Goal: Task Accomplishment & Management: Use online tool/utility

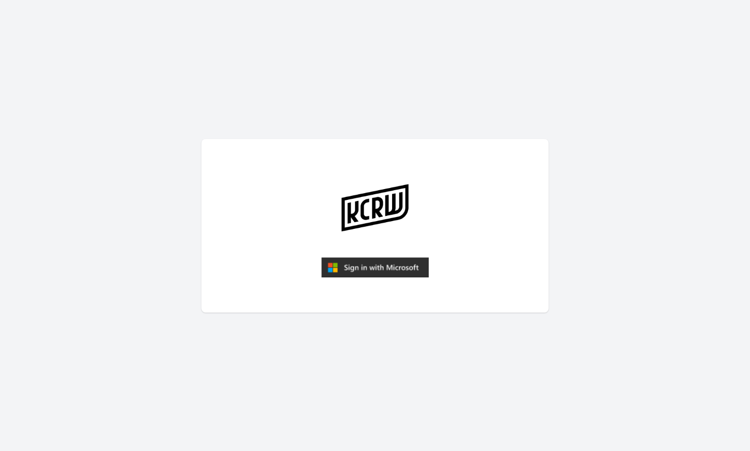
click at [389, 272] on img "submit" at bounding box center [374, 267] width 107 height 21
click at [365, 265] on img "submit" at bounding box center [374, 267] width 107 height 21
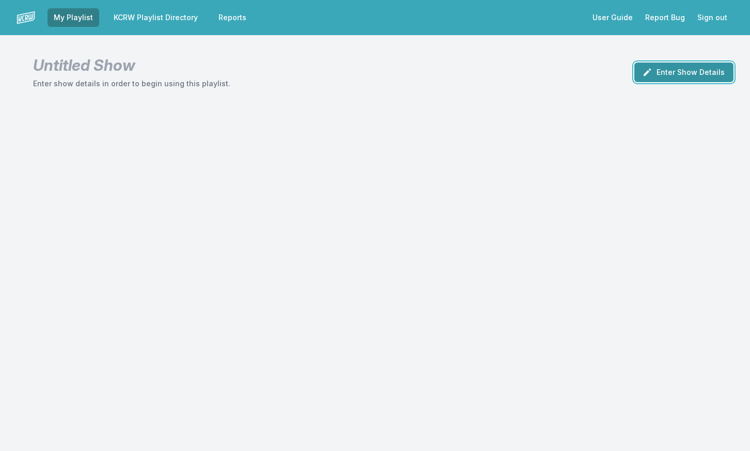
click at [682, 75] on button "Enter Show Details" at bounding box center [683, 72] width 99 height 20
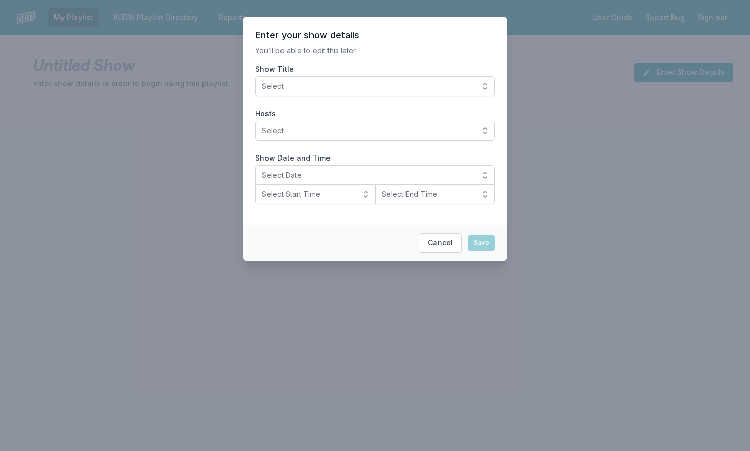
click at [491, 88] on button "Select" at bounding box center [375, 86] width 240 height 20
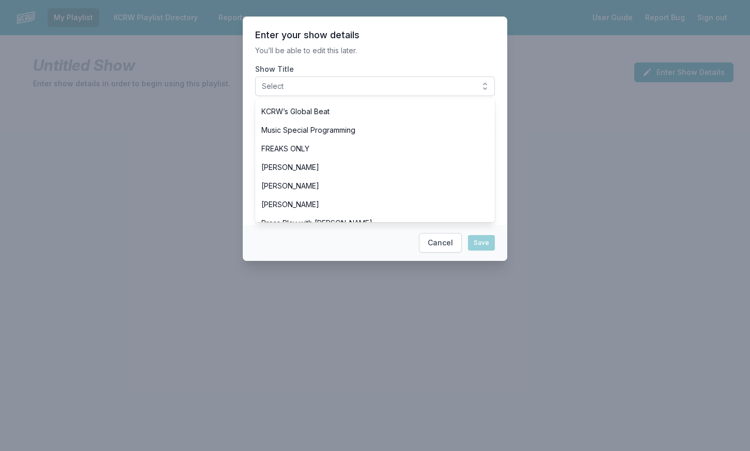
scroll to position [317, 0]
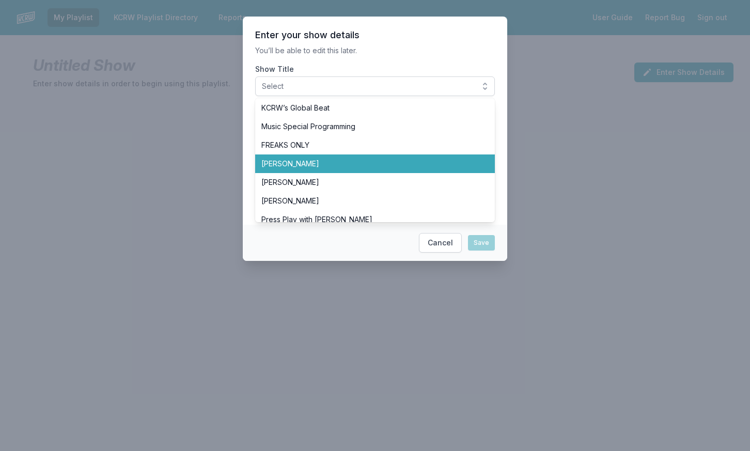
click at [474, 170] on li "Francesca Harding" at bounding box center [375, 163] width 240 height 19
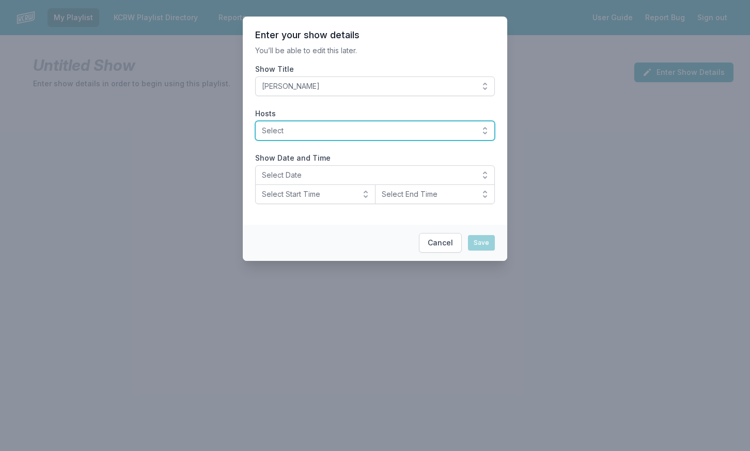
click at [474, 138] on button "Select" at bounding box center [375, 131] width 240 height 20
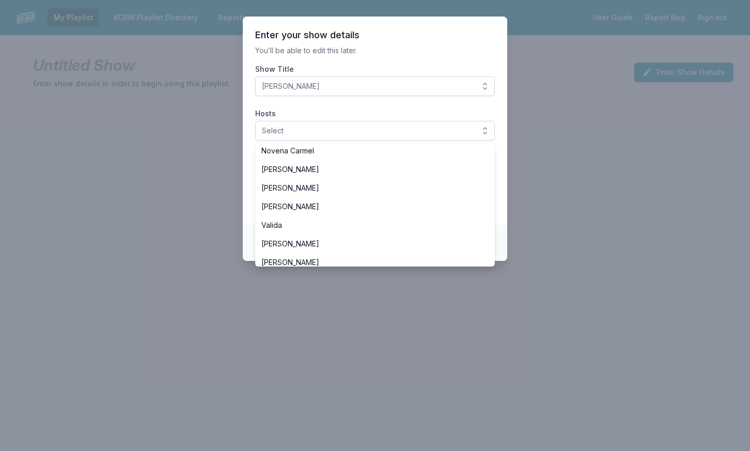
scroll to position [346, 0]
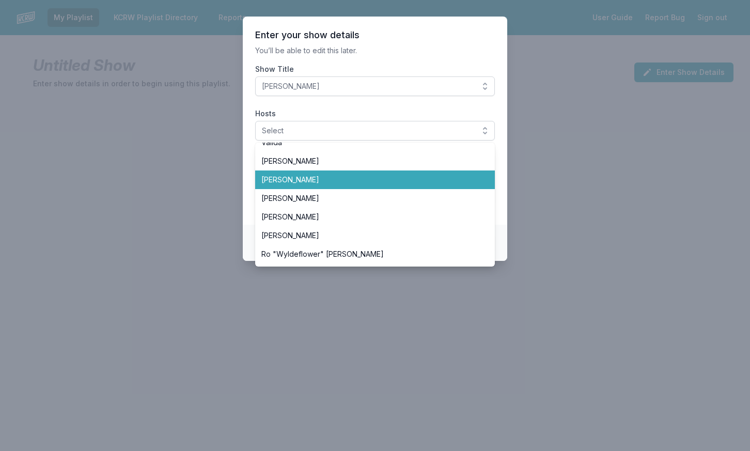
drag, startPoint x: 473, startPoint y: 190, endPoint x: 474, endPoint y: 185, distance: 5.8
click at [474, 185] on ul "Aaron Byrd Andrew Khedoori Anne Litt Anthony Valadez Chris Douridas Dan Wilcox …" at bounding box center [375, 204] width 240 height 124
click at [474, 185] on li "Francesca Harding" at bounding box center [375, 179] width 240 height 19
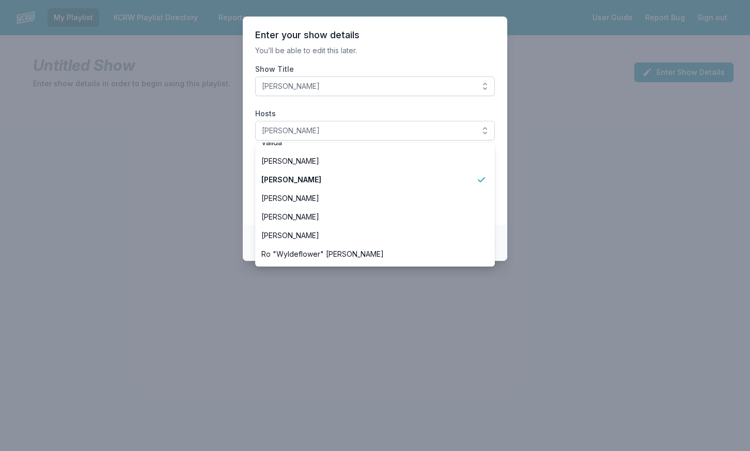
click at [499, 210] on section "Enter your show details You’ll be able to edit this later. Show Title Francesca…" at bounding box center [375, 121] width 264 height 208
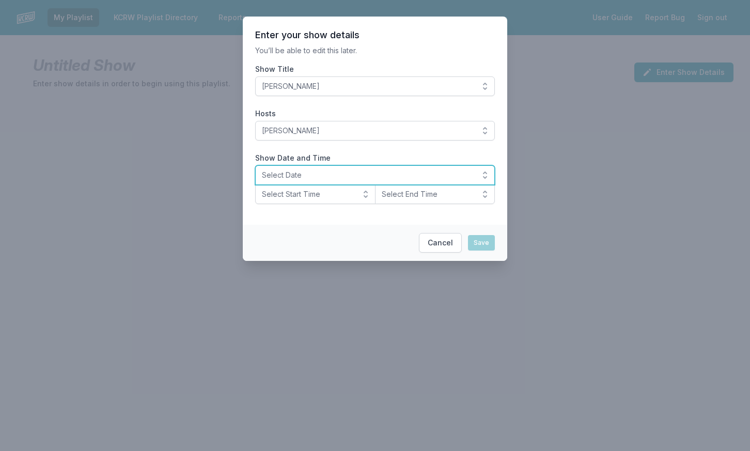
click at [478, 175] on button "Select Date" at bounding box center [375, 175] width 240 height 20
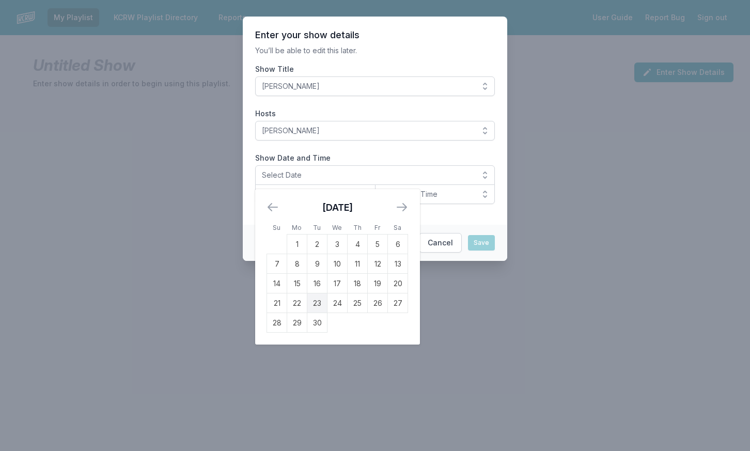
drag, startPoint x: 323, startPoint y: 301, endPoint x: 327, endPoint y: 292, distance: 10.5
click at [323, 301] on td "23" at bounding box center [317, 303] width 20 height 20
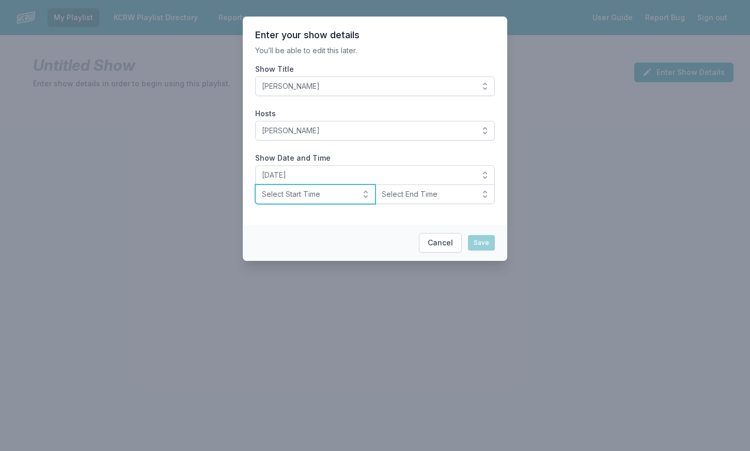
click at [344, 199] on button "Select Start Time" at bounding box center [315, 194] width 120 height 20
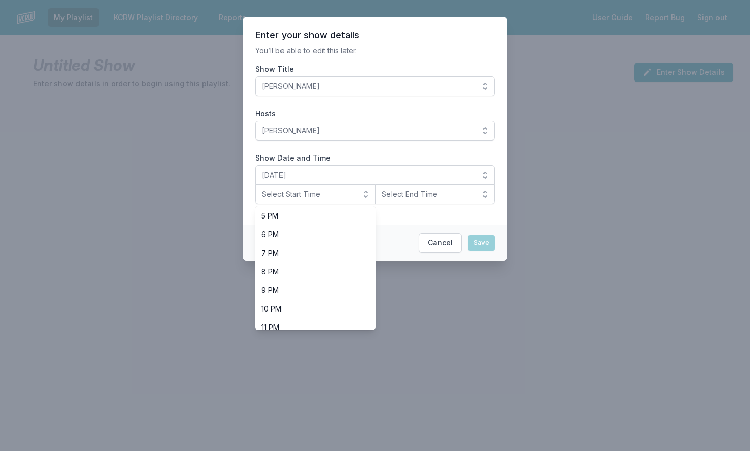
scroll to position [324, 0]
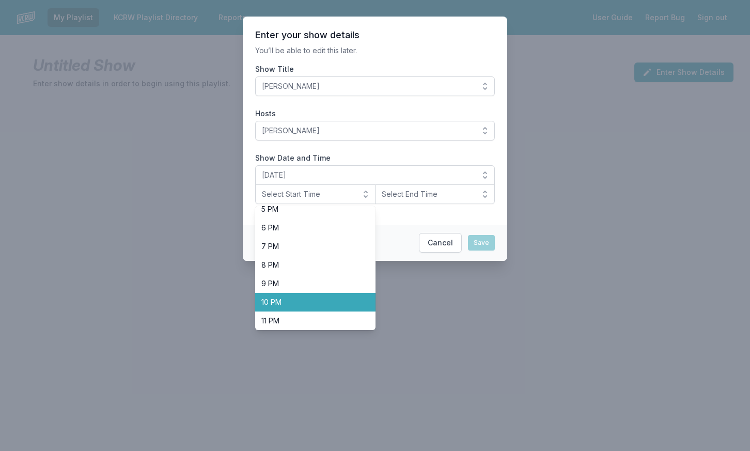
click at [358, 304] on li "10 PM" at bounding box center [315, 302] width 120 height 19
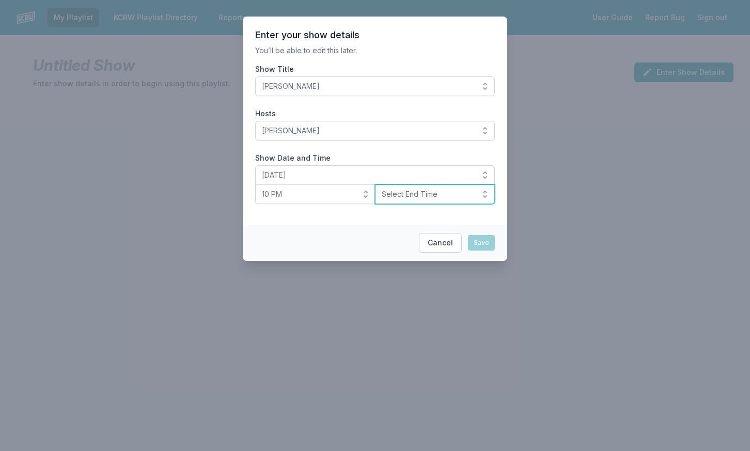
click at [415, 187] on button "Select End Time" at bounding box center [435, 194] width 120 height 20
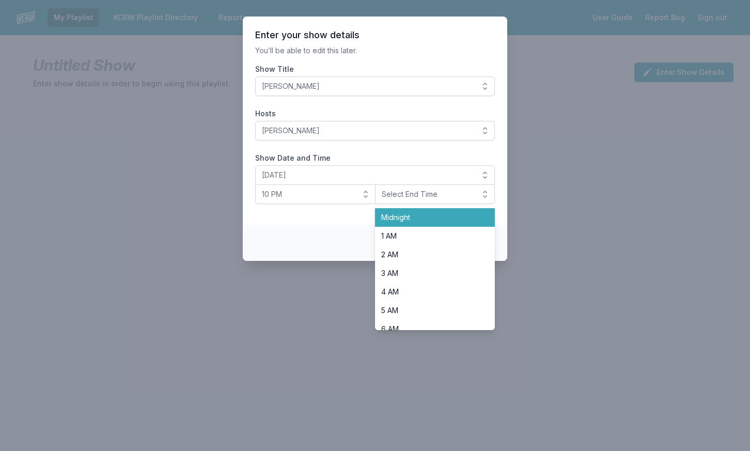
drag, startPoint x: 416, startPoint y: 219, endPoint x: 443, endPoint y: 226, distance: 28.3
click at [417, 219] on span "Midnight" at bounding box center [428, 217] width 95 height 10
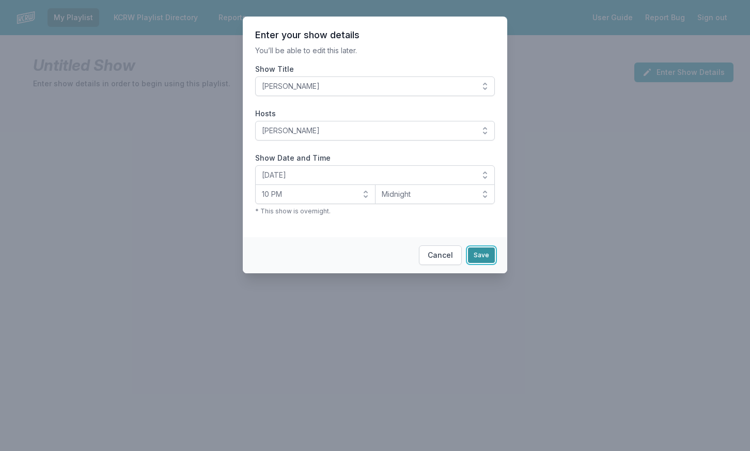
click at [480, 254] on button "Save" at bounding box center [481, 254] width 27 height 15
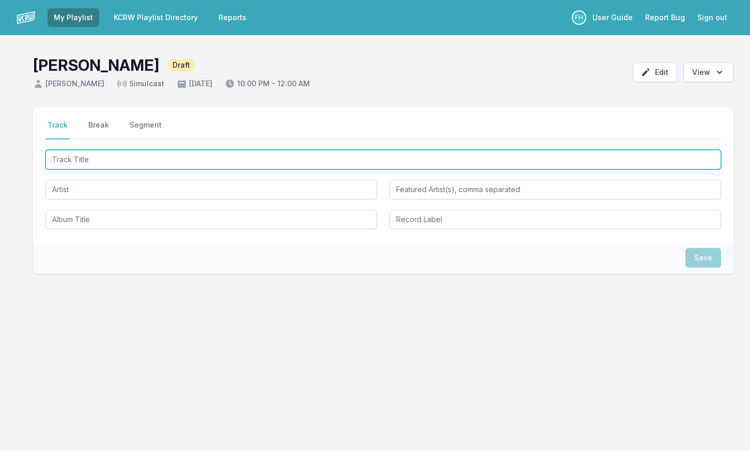
click at [83, 162] on input "Track Title" at bounding box center [382, 160] width 675 height 20
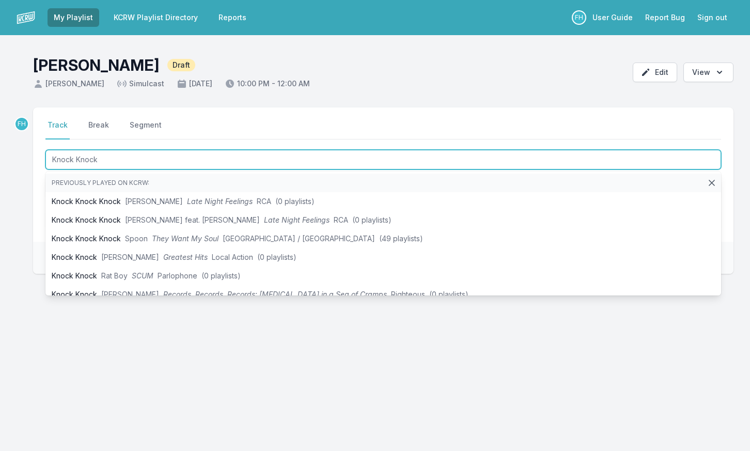
type input "Knock Knock"
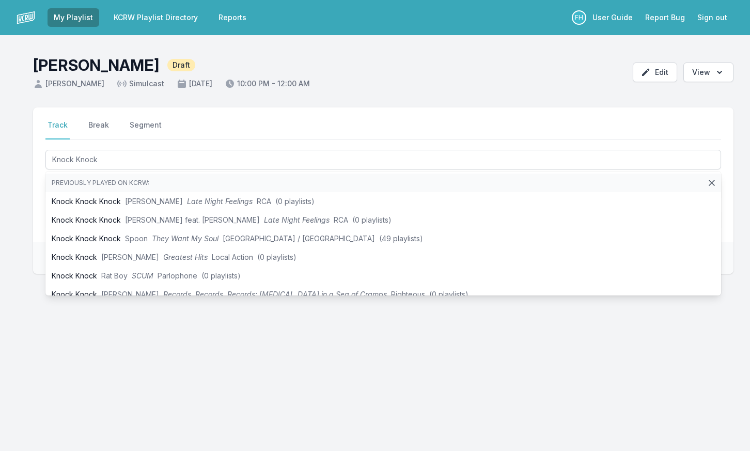
click at [29, 221] on div "Select a tab Track Break Segment Track Break Segment Knock Knock Previously pla…" at bounding box center [375, 239] width 750 height 265
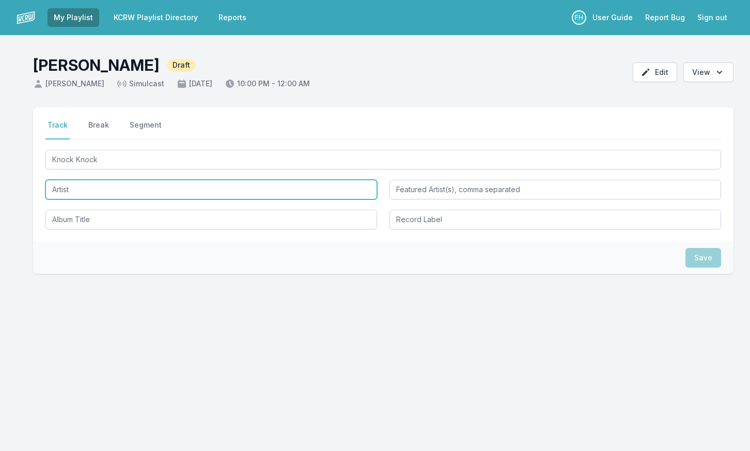
click at [89, 183] on input "Artist" at bounding box center [210, 190] width 331 height 20
type input "Kojey Radical"
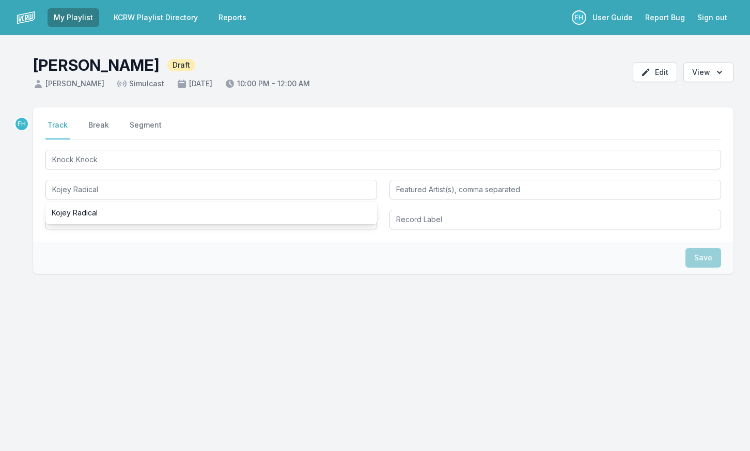
click at [160, 266] on div "Save" at bounding box center [383, 258] width 700 height 32
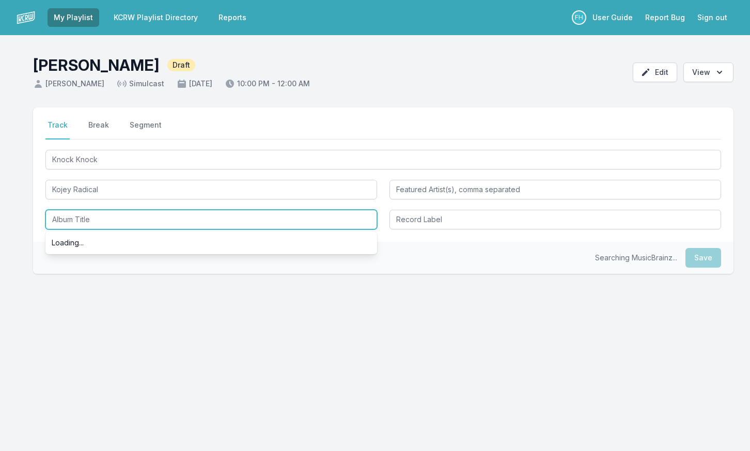
click at [120, 221] on input "Album Title" at bounding box center [210, 220] width 331 height 20
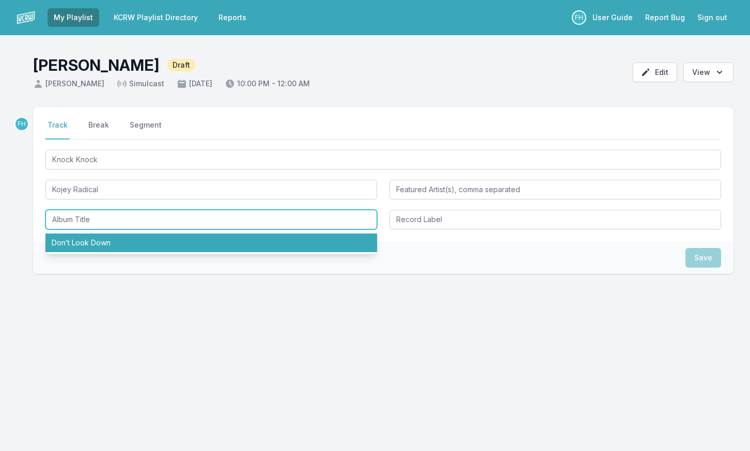
click at [123, 245] on li "Don’t Look Down" at bounding box center [210, 242] width 331 height 19
type input "Don’t Look Down"
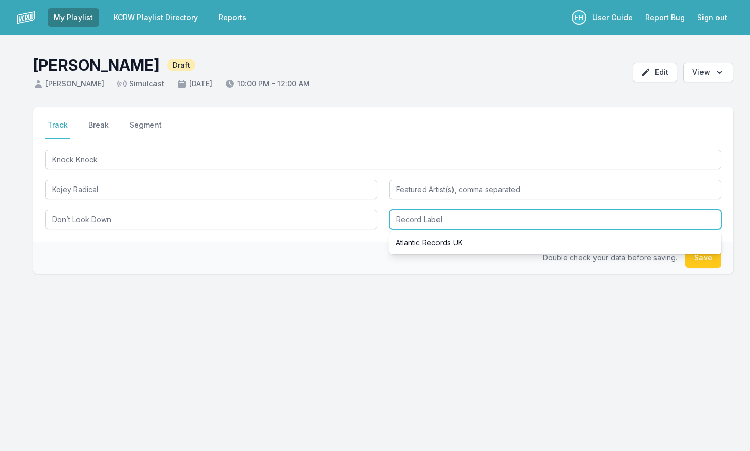
click at [493, 221] on input "Record Label" at bounding box center [554, 220] width 331 height 20
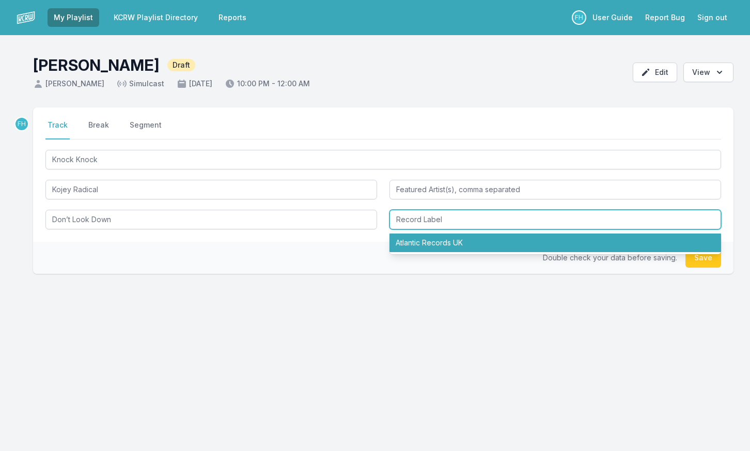
drag, startPoint x: 484, startPoint y: 245, endPoint x: 639, endPoint y: 230, distance: 155.6
click at [487, 244] on li "Atlantic Records UK" at bounding box center [554, 242] width 331 height 19
type input "Atlantic Records UK"
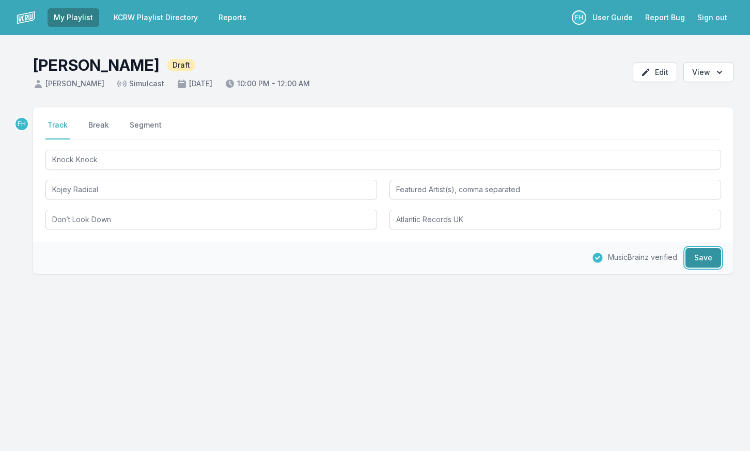
click at [696, 256] on button "Save" at bounding box center [703, 258] width 36 height 20
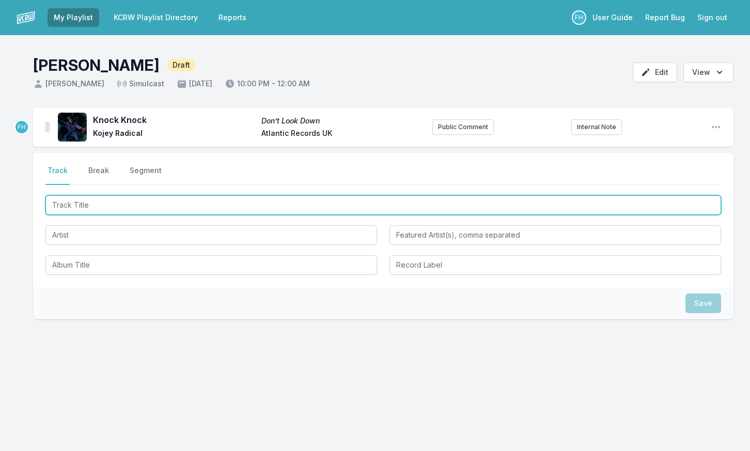
click at [98, 205] on input "Track Title" at bounding box center [382, 205] width 675 height 20
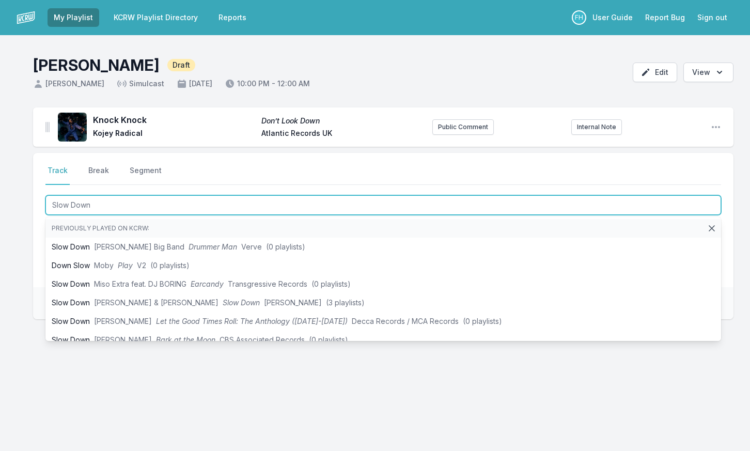
type input "Slow Down"
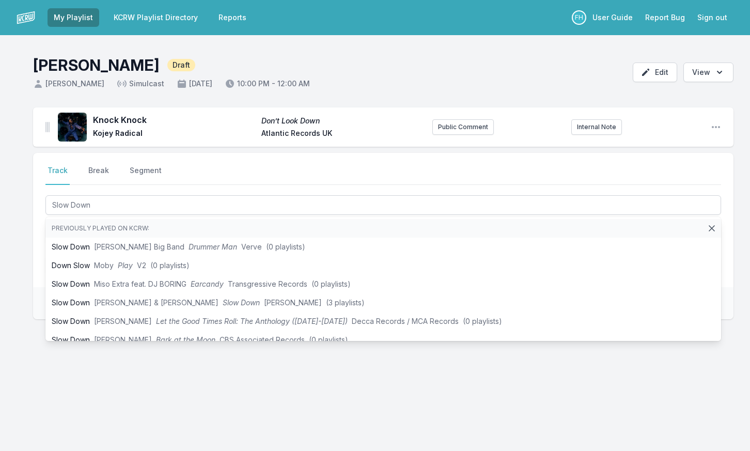
drag, startPoint x: 19, startPoint y: 252, endPoint x: 111, endPoint y: 238, distance: 92.9
click at [27, 252] on div "Knock Knock Don’t Look Down Kojey Radical Atlantic Records UK Public Comment In…" at bounding box center [375, 262] width 750 height 311
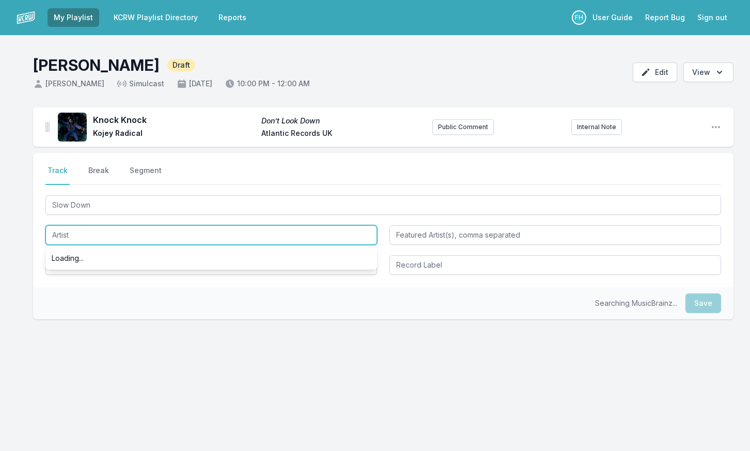
click at [111, 239] on input "Artist" at bounding box center [210, 235] width 331 height 20
type input "Thandii"
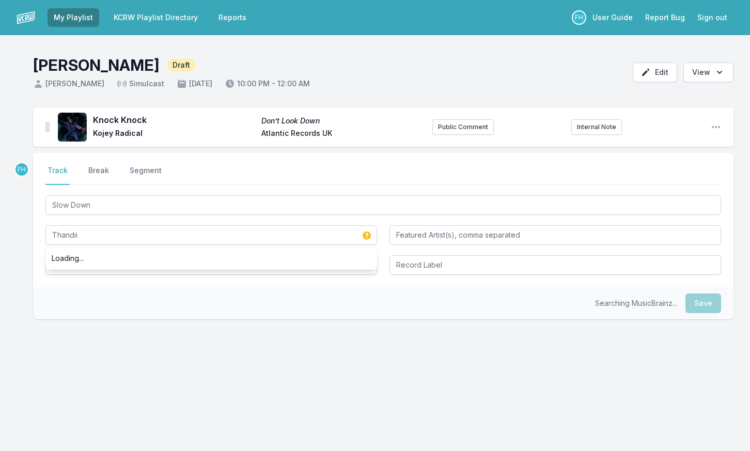
click at [62, 304] on div "Searching MusicBrainz... Save" at bounding box center [383, 303] width 700 height 32
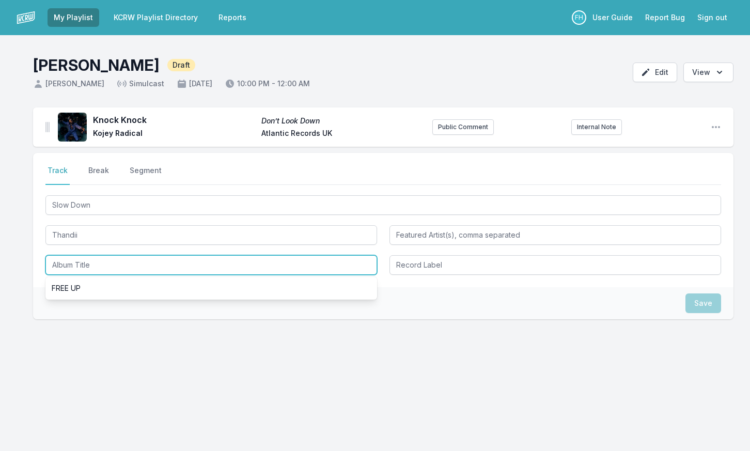
click at [81, 268] on input "Album Title" at bounding box center [210, 265] width 331 height 20
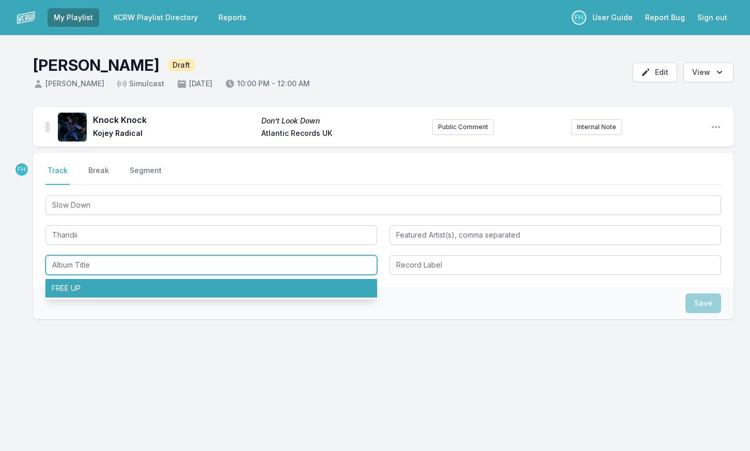
click at [87, 284] on li "FREE UP" at bounding box center [210, 288] width 331 height 19
type input "FREE UP"
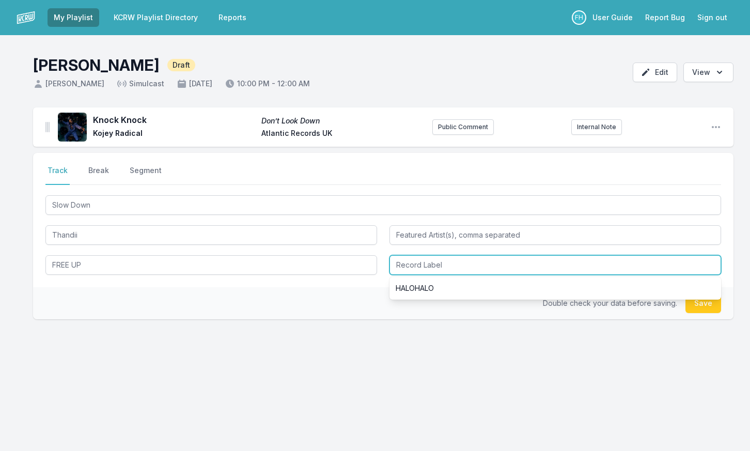
click at [432, 258] on input "Record Label" at bounding box center [554, 265] width 331 height 20
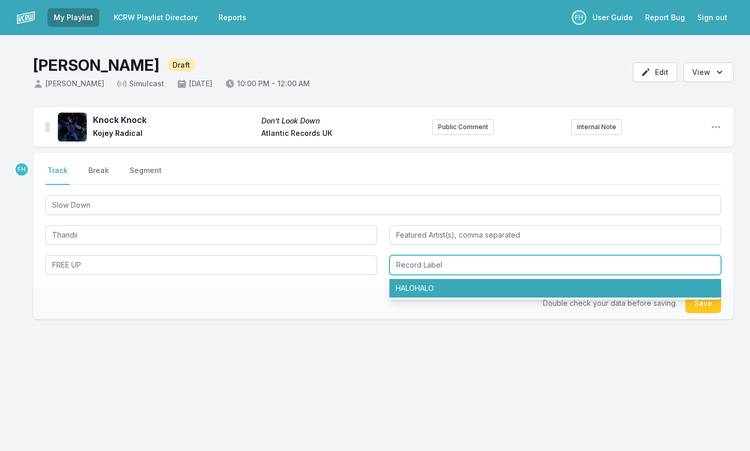
click at [449, 282] on li "HALOHALO" at bounding box center [554, 288] width 331 height 19
type input "HALOHALO"
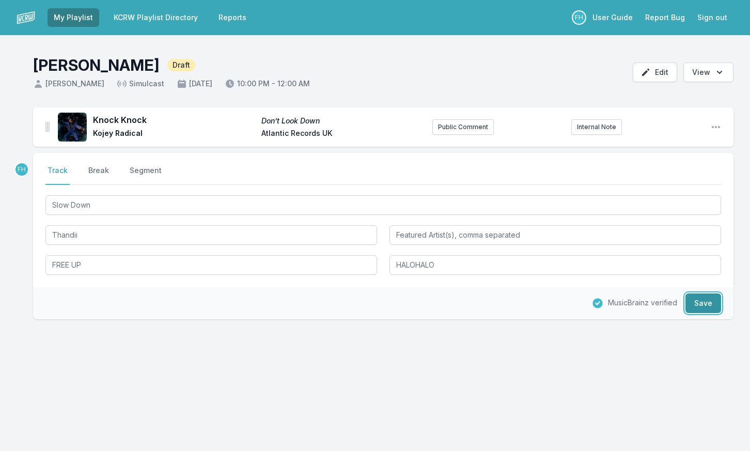
click at [707, 301] on button "Save" at bounding box center [703, 303] width 36 height 20
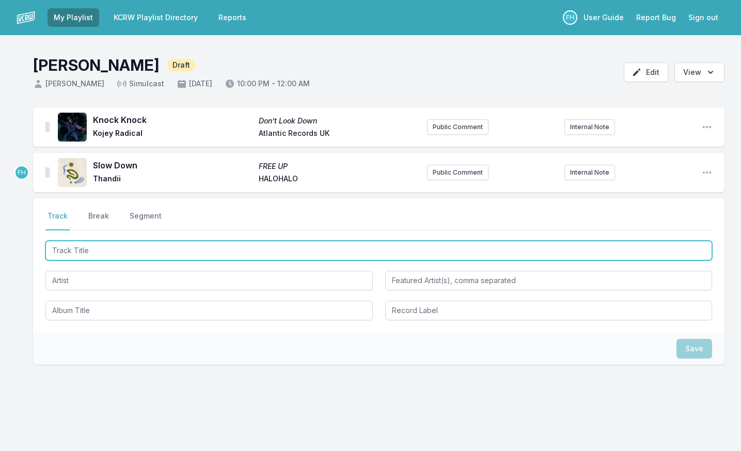
click at [85, 250] on input "Track Title" at bounding box center [378, 251] width 666 height 20
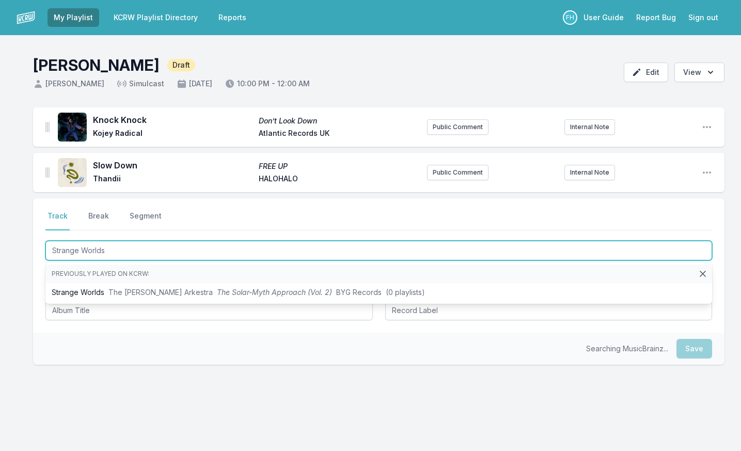
type input "Strange World"
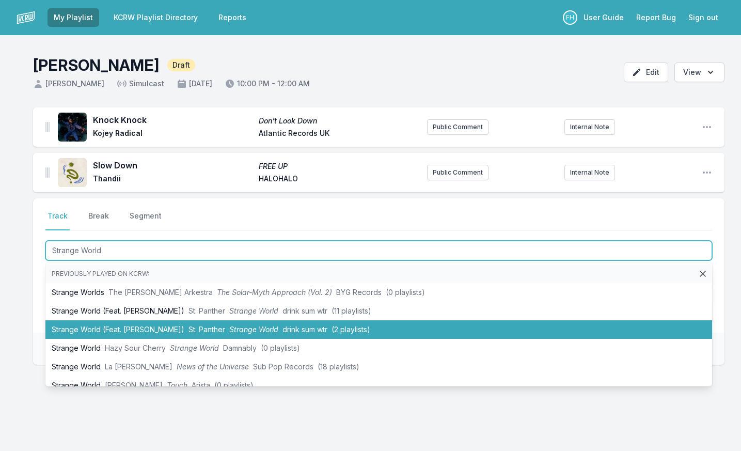
click at [90, 331] on li "Strange World (Feat. Rae Khalil) St. Panther Strange World drink sum wtr (2 pla…" at bounding box center [378, 329] width 666 height 19
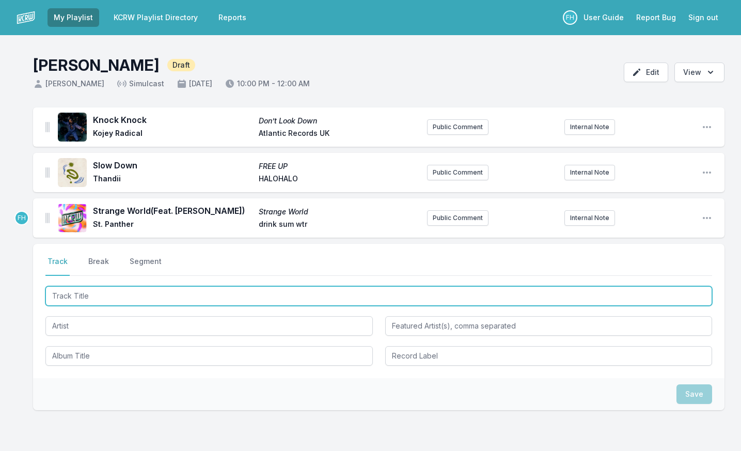
click at [94, 297] on input "Track Title" at bounding box center [378, 296] width 666 height 20
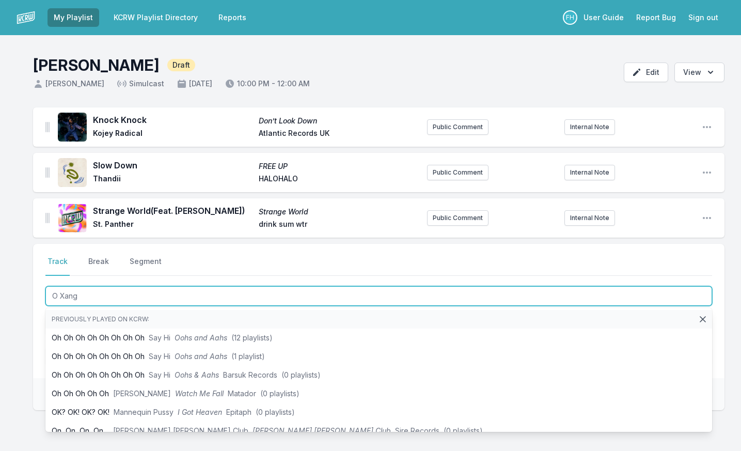
type input "O Xango"
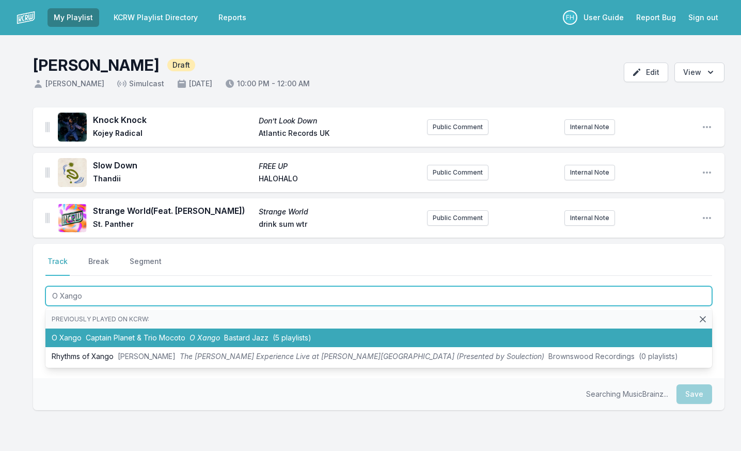
click at [121, 342] on li "O Xango Captain Planet & Trio Mocoto O Xango Bastard Jazz (5 playlists)" at bounding box center [378, 337] width 666 height 19
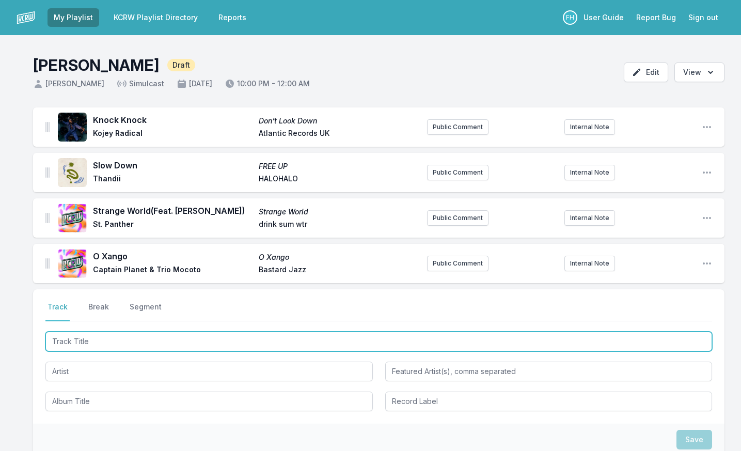
click at [138, 335] on input "Track Title" at bounding box center [378, 341] width 666 height 20
type input "I Got Love"
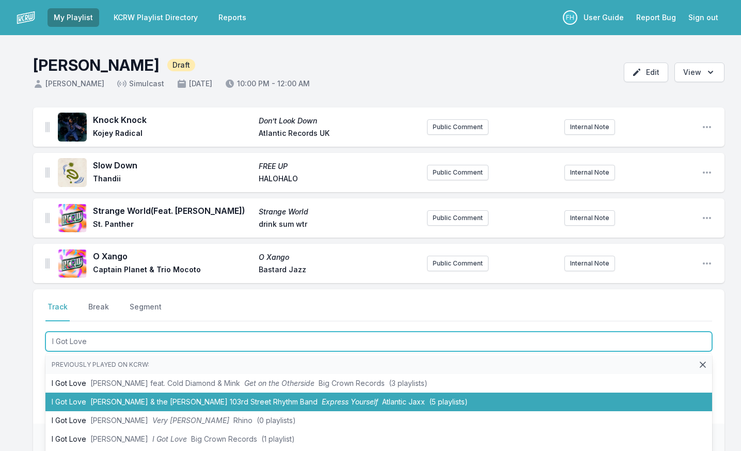
click at [80, 400] on li "I Got Love Charles Wright & the Watts 103rd Street Rhythm Band Express Yourself…" at bounding box center [378, 401] width 666 height 19
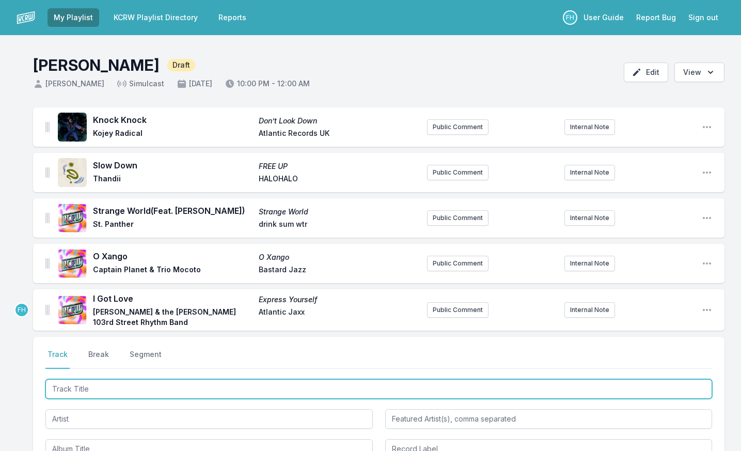
click at [113, 394] on input "Track Title" at bounding box center [378, 389] width 666 height 20
type input "Landslide (Orchestra Version) - Live from Soundstage"
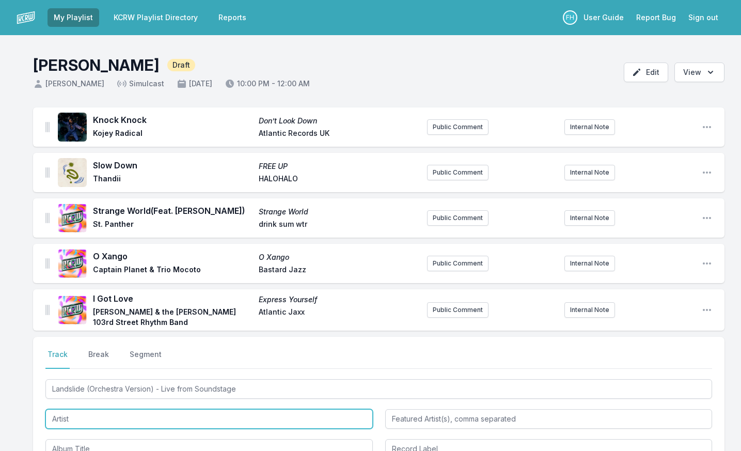
click at [117, 424] on input "Artist" at bounding box center [208, 419] width 327 height 20
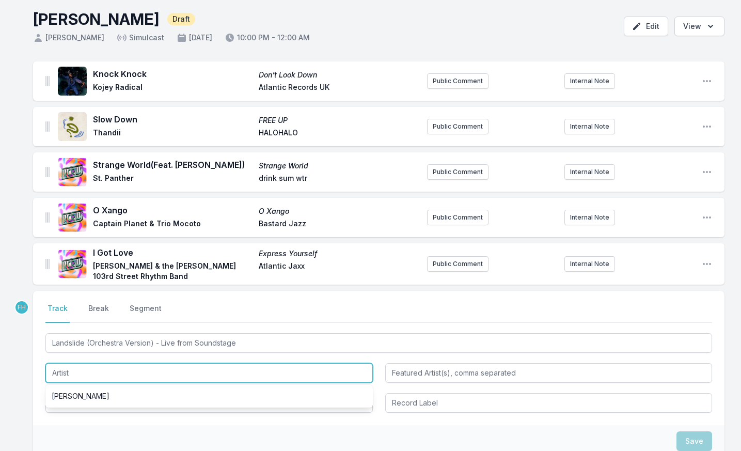
scroll to position [103, 0]
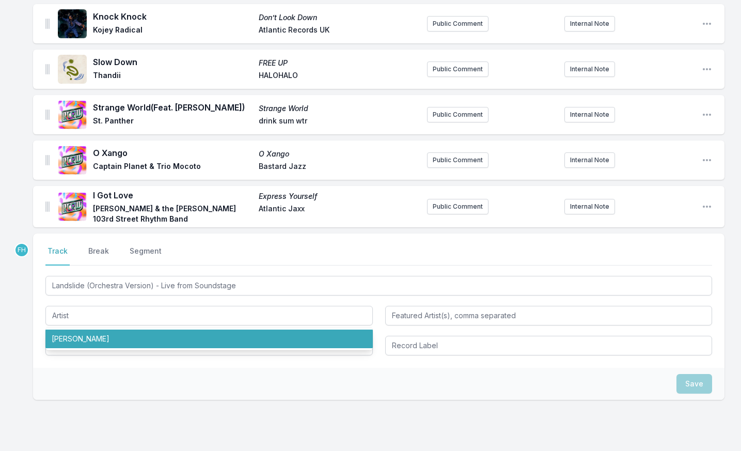
click at [111, 326] on div "Landslide (Orchestra Version) - Live from Soundstage Stevie Nicks" at bounding box center [378, 315] width 666 height 82
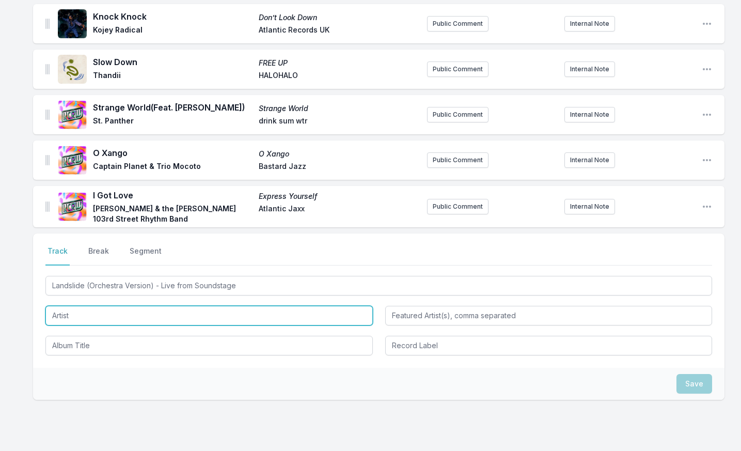
click at [104, 319] on input "Artist" at bounding box center [208, 316] width 327 height 20
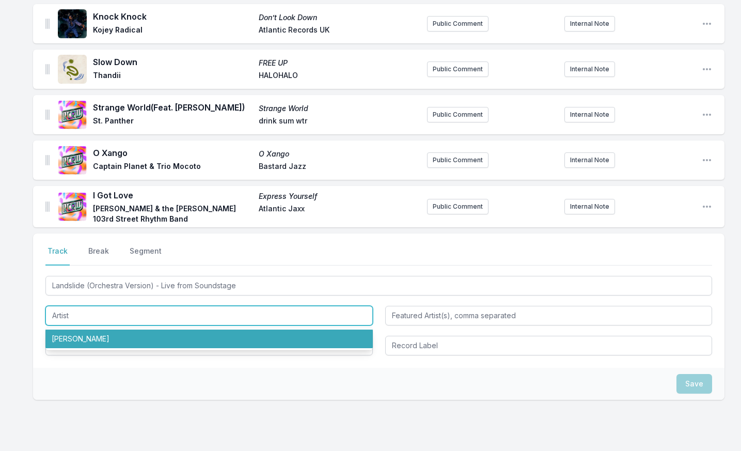
click at [105, 333] on li "Stevie Nicks" at bounding box center [208, 338] width 327 height 19
type input "Stevie Nicks"
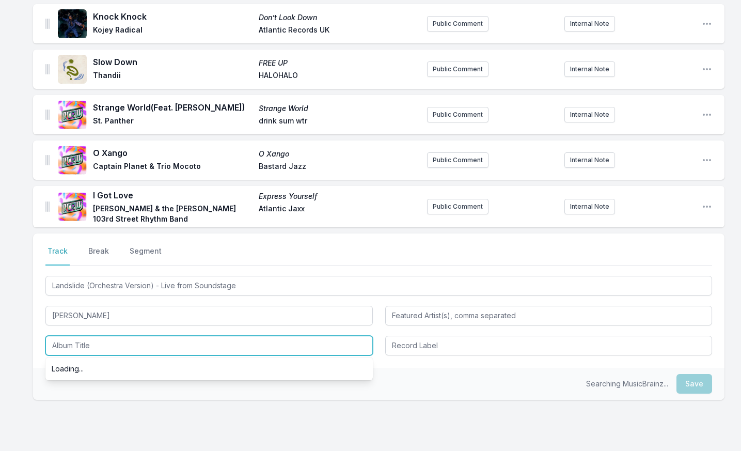
click at [106, 343] on input "Album Title" at bounding box center [208, 346] width 327 height 20
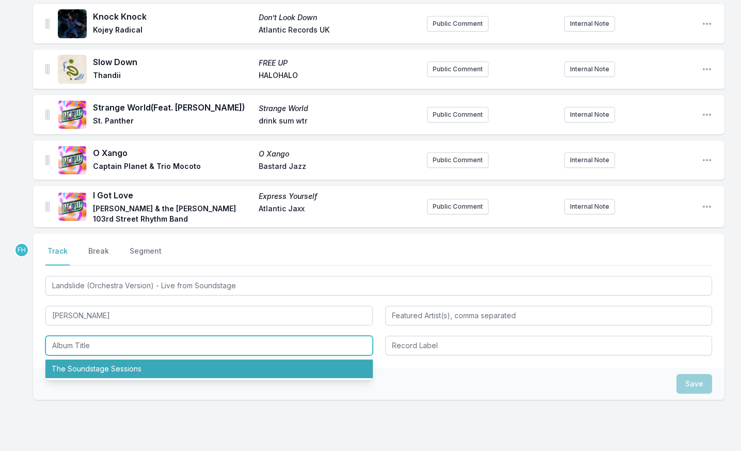
drag, startPoint x: 100, startPoint y: 366, endPoint x: 340, endPoint y: 289, distance: 252.1
click at [119, 359] on ul "The Soundstage Sessions" at bounding box center [208, 368] width 327 height 23
click at [254, 370] on li "The Soundstage Sessions" at bounding box center [208, 368] width 327 height 19
type input "The Soundstage Sessions"
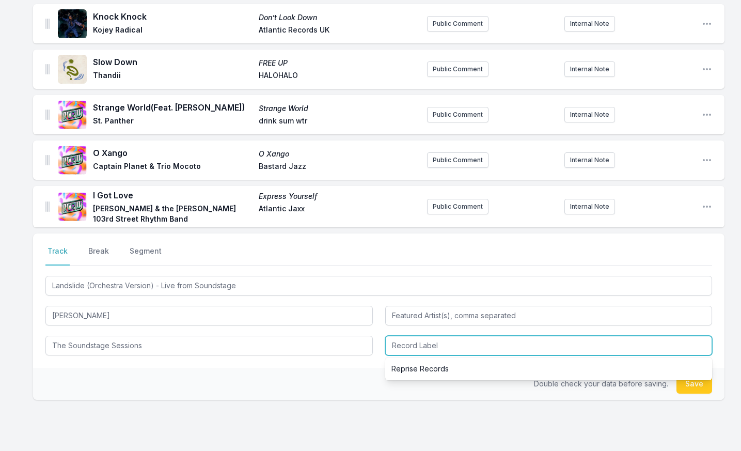
click at [404, 340] on input "Record Label" at bounding box center [548, 346] width 327 height 20
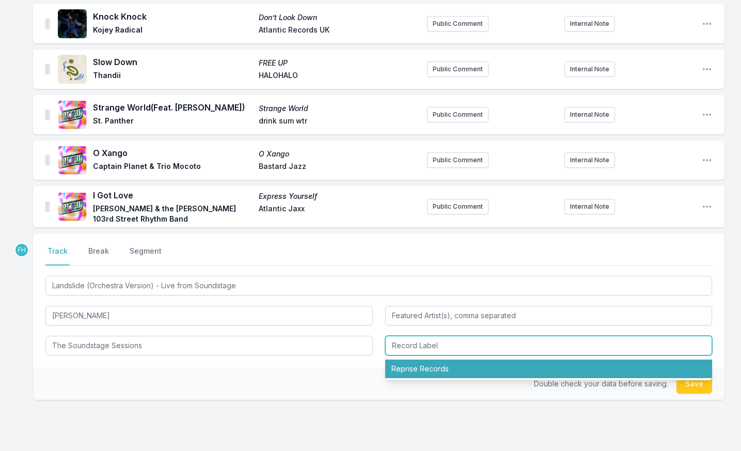
click at [430, 363] on li "Reprise Records" at bounding box center [548, 368] width 327 height 19
type input "Reprise Records"
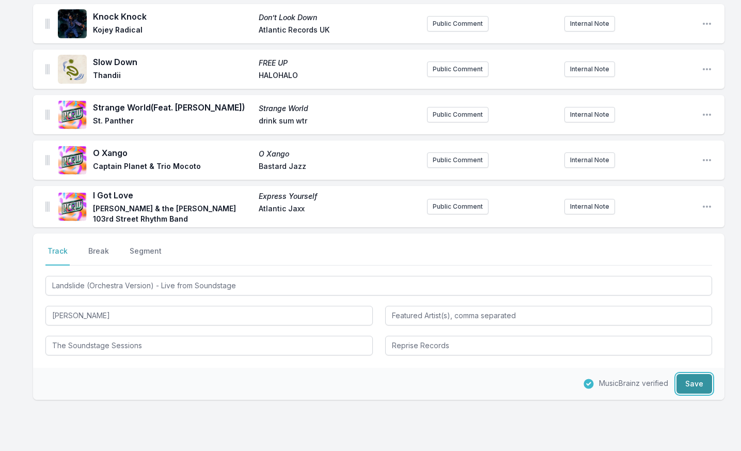
click at [691, 380] on button "Save" at bounding box center [694, 384] width 36 height 20
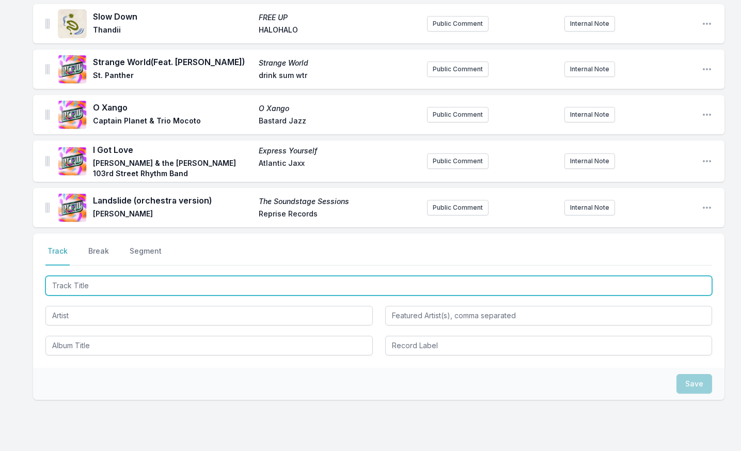
click at [99, 289] on input "Track Title" at bounding box center [378, 286] width 666 height 20
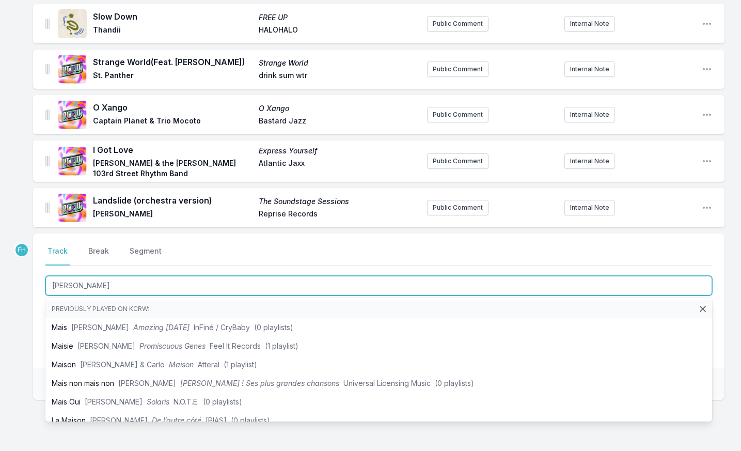
type input "Maia Mai"
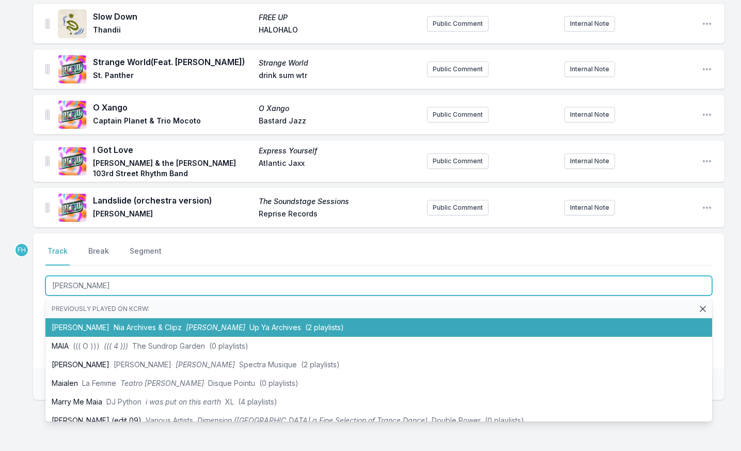
click at [115, 325] on span "Nia Archives & Clipz" at bounding box center [148, 327] width 68 height 9
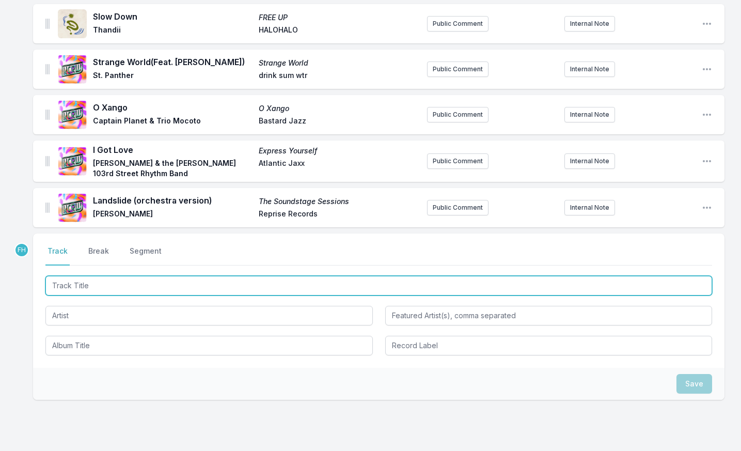
scroll to position [194, 0]
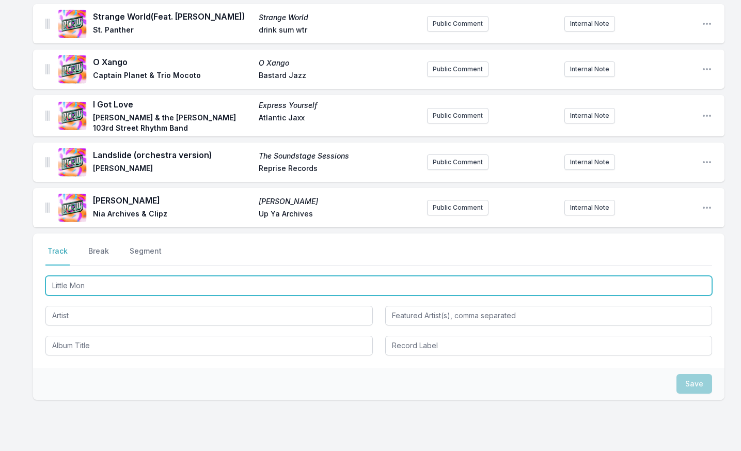
type input "Little Monk"
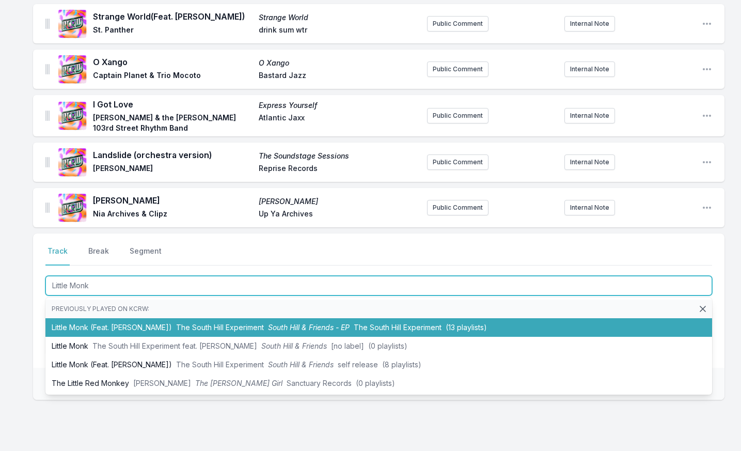
click at [111, 324] on li "Little Monk (Feat. Karriem Riggins) The South Hill Experiment South Hill & Frie…" at bounding box center [378, 327] width 666 height 19
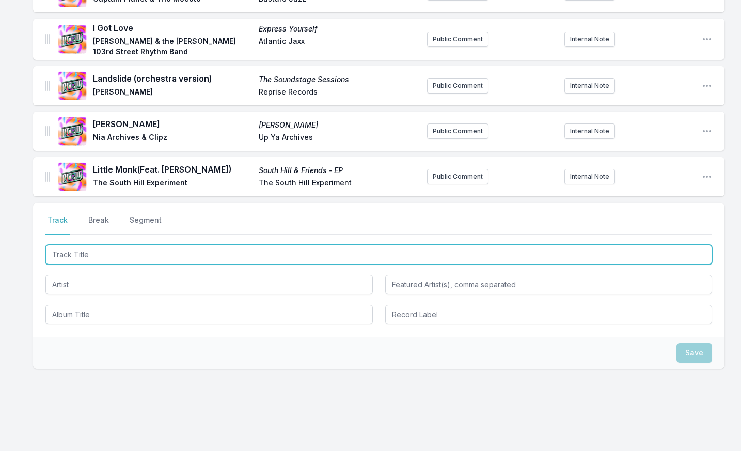
scroll to position [288, 0]
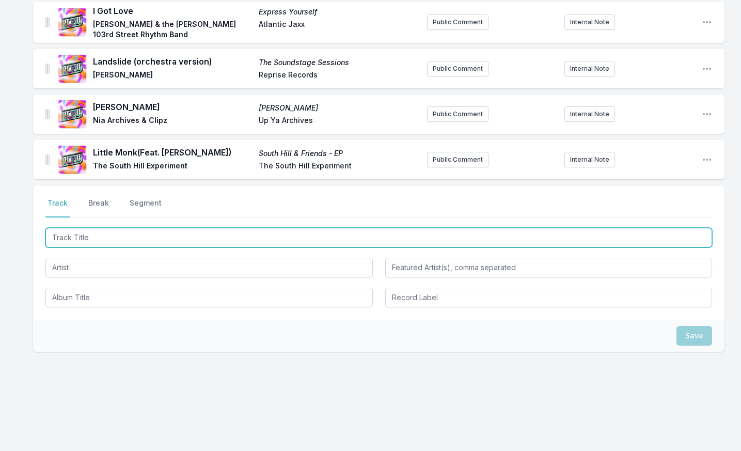
click at [101, 244] on input "Track Title" at bounding box center [378, 238] width 666 height 20
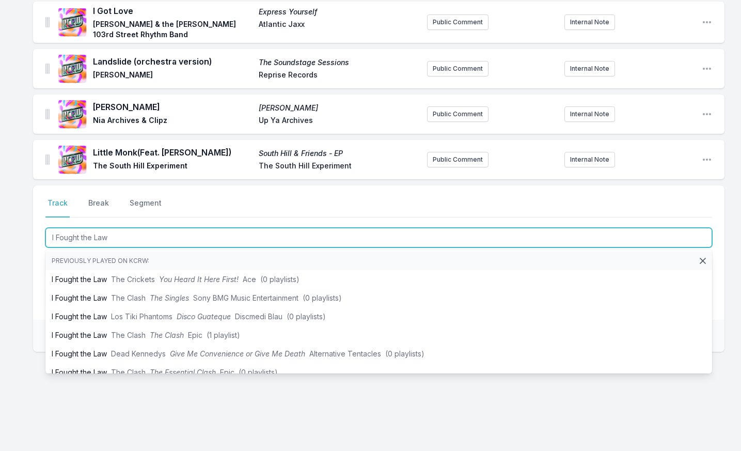
type input "I Fought the Law"
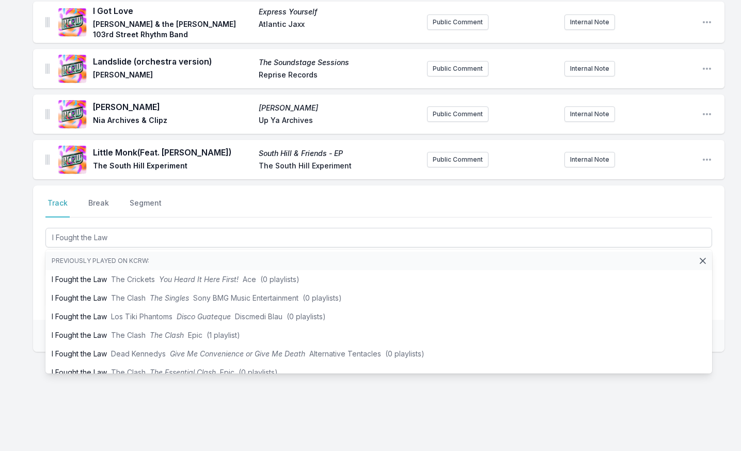
click at [30, 311] on div "Knock Knock Don’t Look Down Kojey Radical Atlantic Records UK Public Comment In…" at bounding box center [370, 135] width 741 height 631
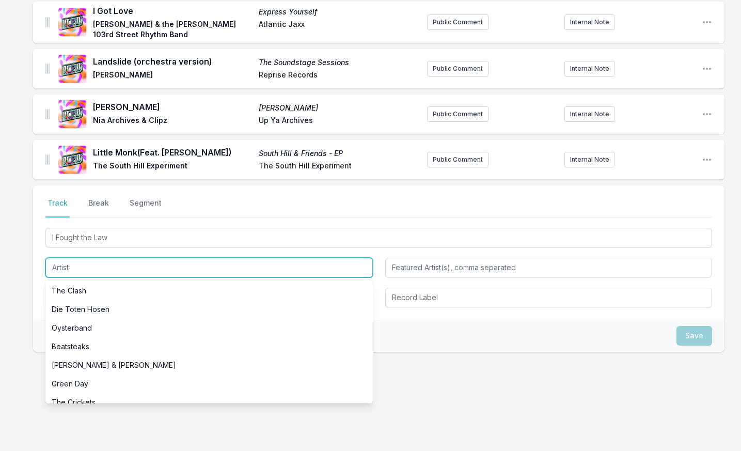
click at [95, 269] on input "Artist" at bounding box center [208, 268] width 327 height 20
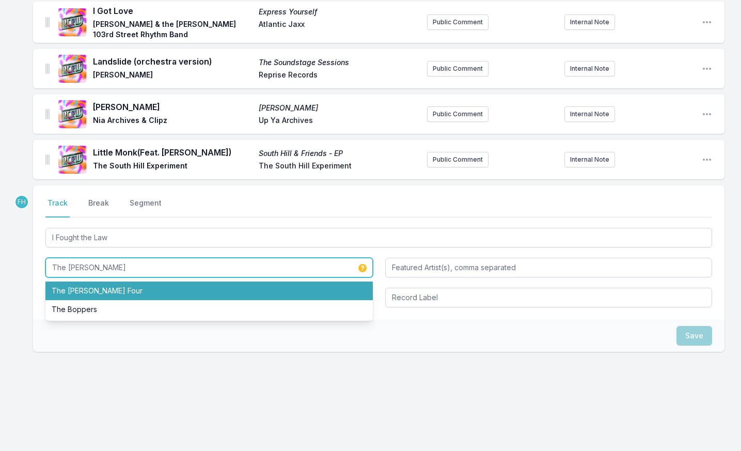
click at [93, 289] on li "The Bobby Fuller Four" at bounding box center [208, 290] width 327 height 19
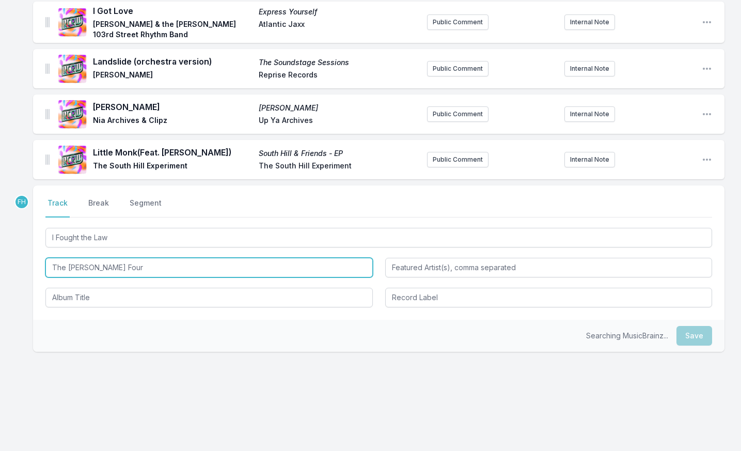
type input "The Bobby Fuller Four"
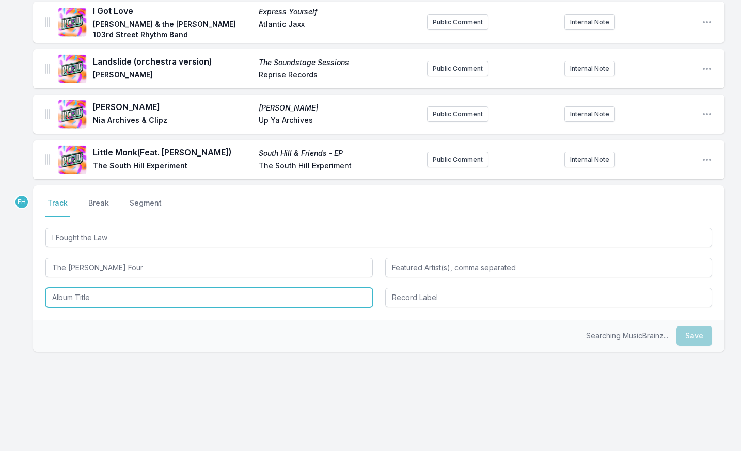
click at [101, 294] on input "Album Title" at bounding box center [208, 298] width 327 height 20
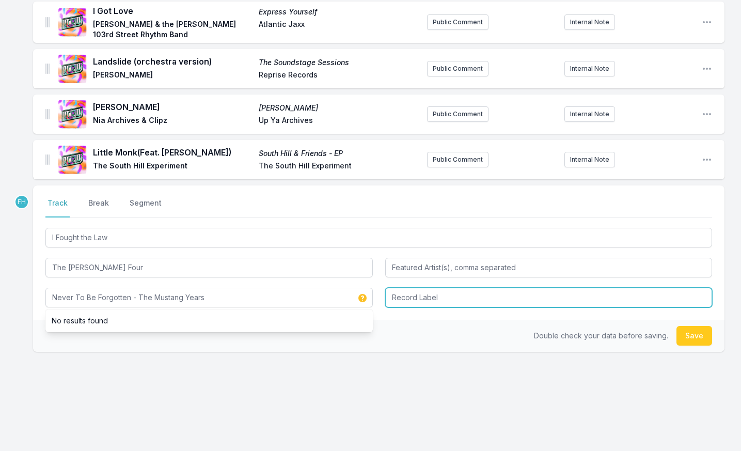
type input "Never To Be Forgotten - The Mustang Years"
type input "Rhino Entertainment Company, a Warner Music Group Company"
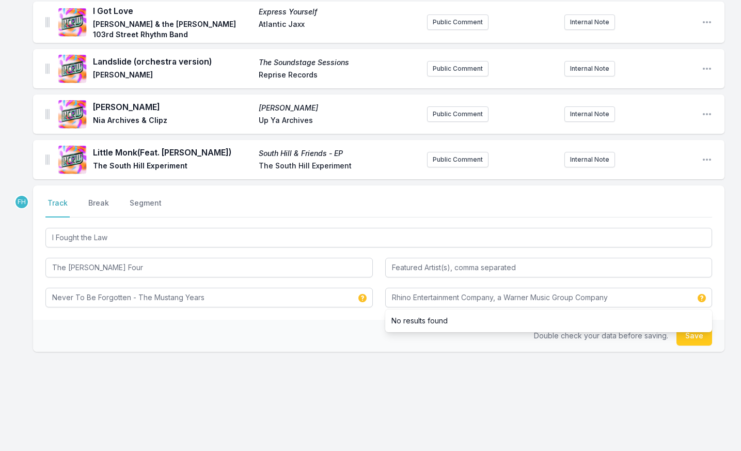
click at [326, 326] on div "Double check your data before saving. Save" at bounding box center [378, 336] width 691 height 32
click at [690, 334] on button "Save" at bounding box center [694, 336] width 36 height 20
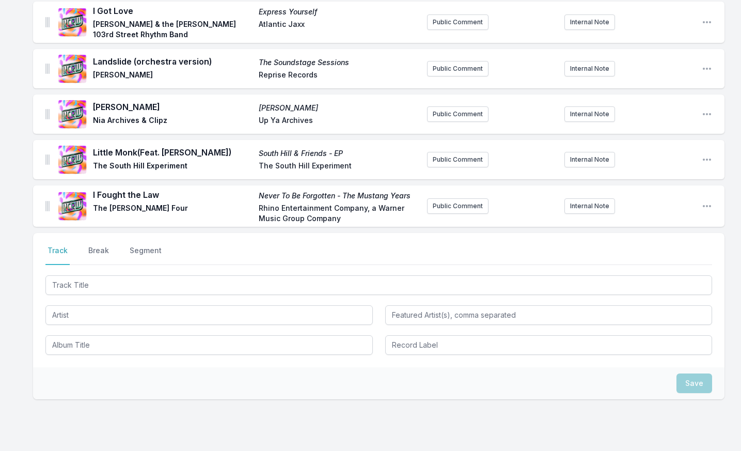
scroll to position [335, 0]
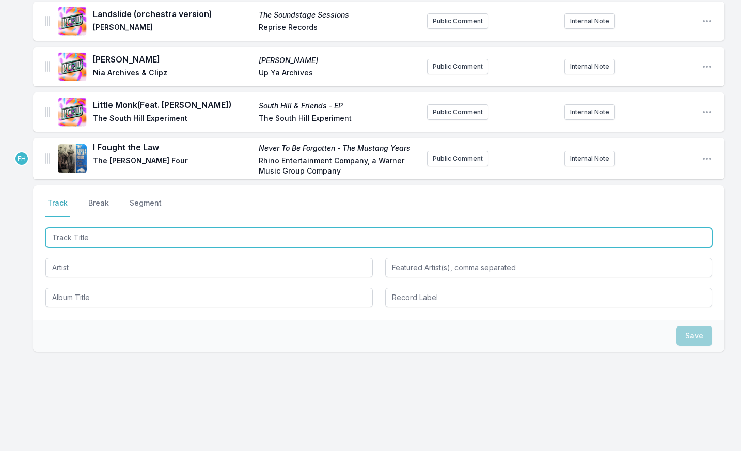
click at [92, 242] on input "Track Title" at bounding box center [378, 238] width 666 height 20
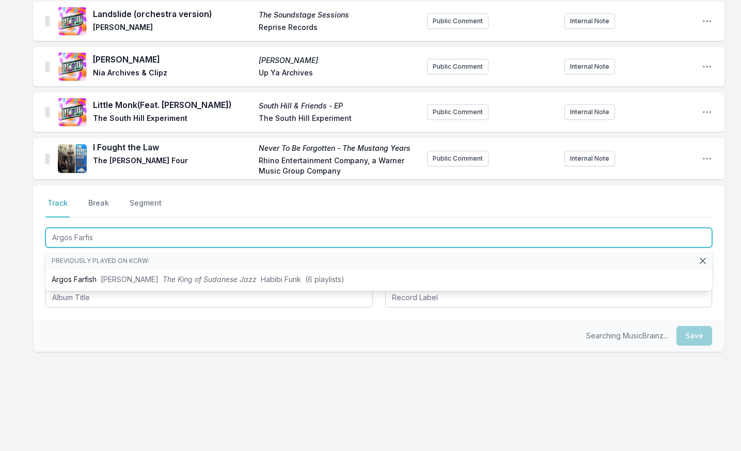
type input "Argos Farfish"
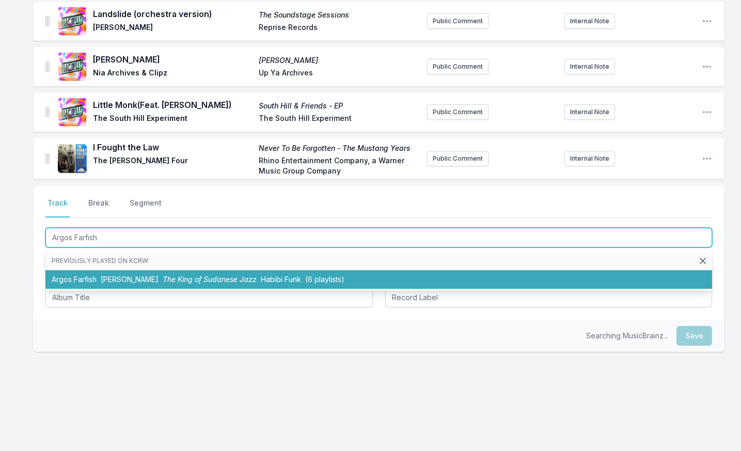
click at [140, 282] on span "Sharhabil Ahmed" at bounding box center [130, 279] width 58 height 9
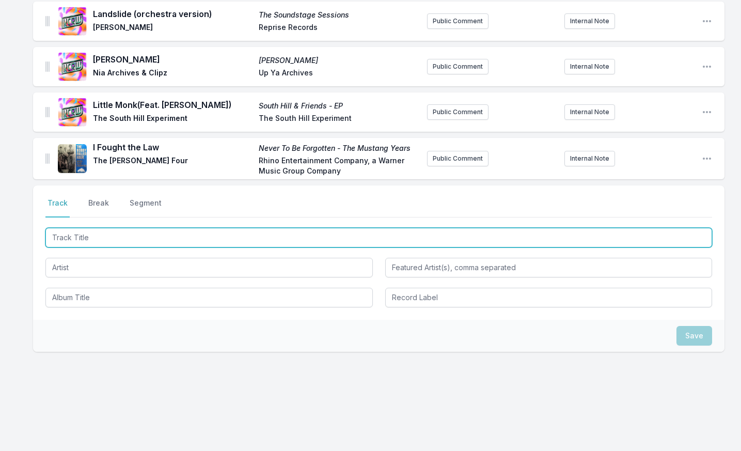
scroll to position [380, 0]
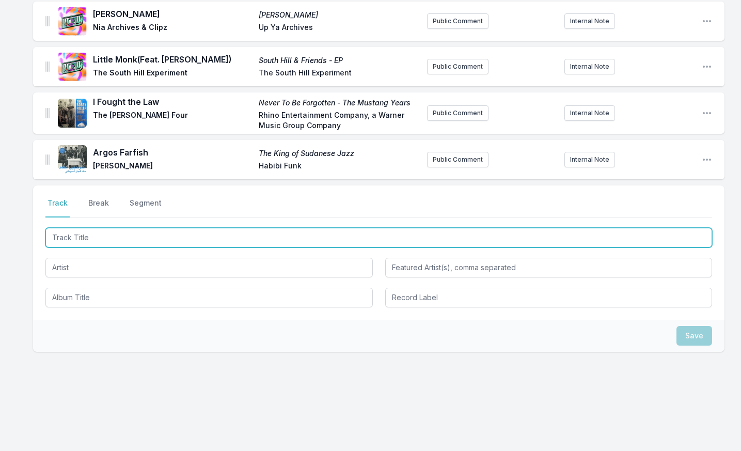
click at [78, 236] on input "Track Title" at bounding box center [378, 238] width 666 height 20
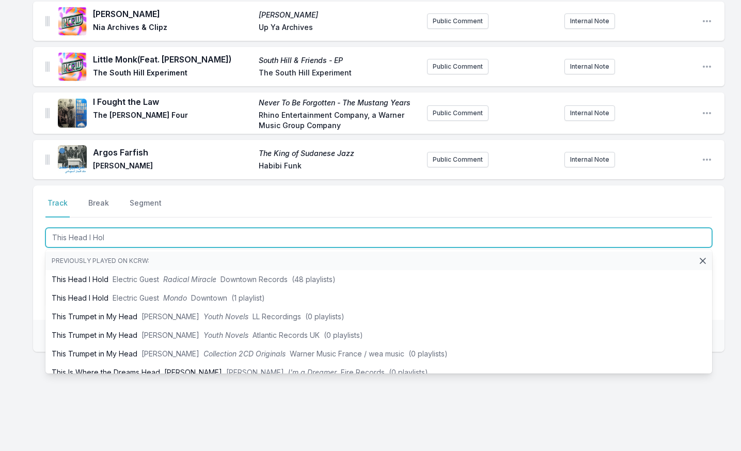
type input "This Head I Hold"
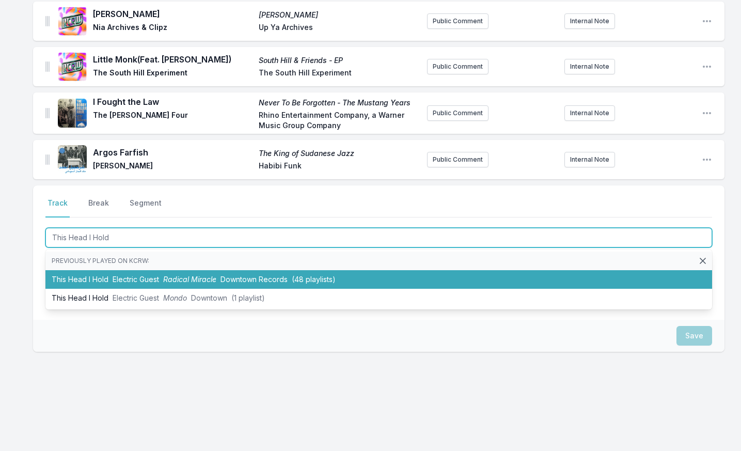
click at [84, 283] on li "This Head I Hold Electric Guest Radical Miracle Downtown Records (48 playlists)" at bounding box center [378, 279] width 666 height 19
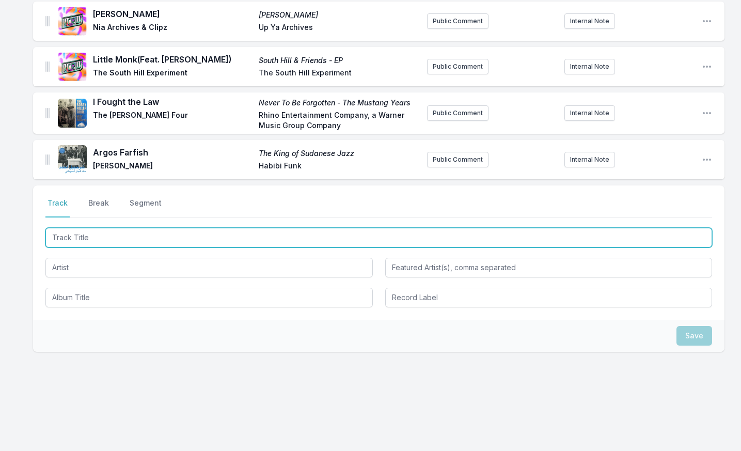
scroll to position [426, 0]
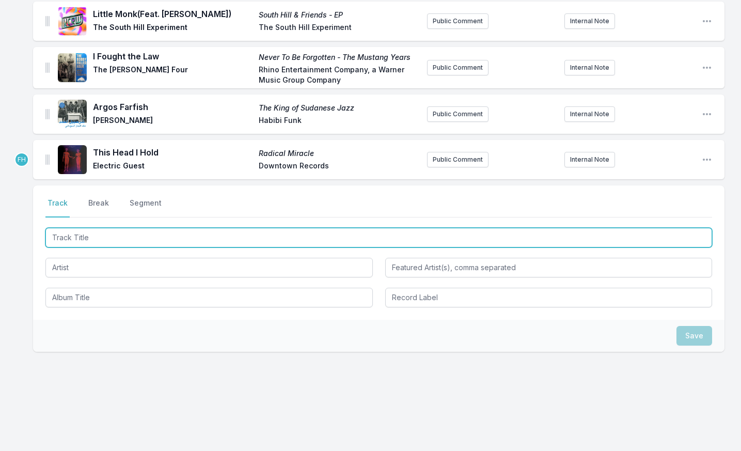
click at [87, 240] on input "Track Title" at bounding box center [378, 238] width 666 height 20
type input "U-Luv"
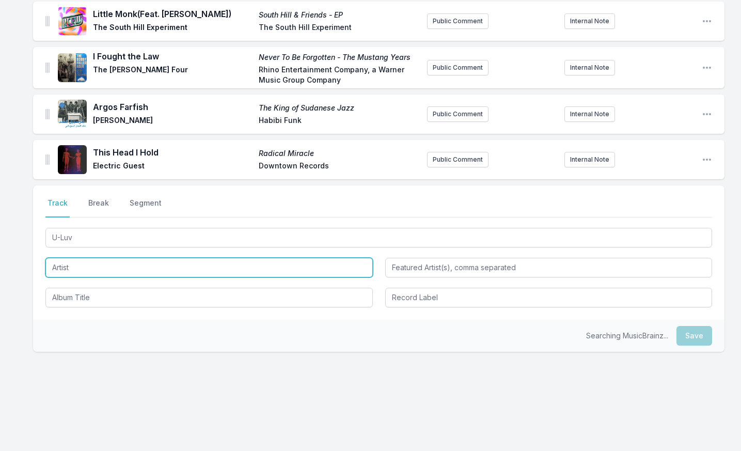
click at [120, 265] on input "Artist" at bounding box center [208, 268] width 327 height 20
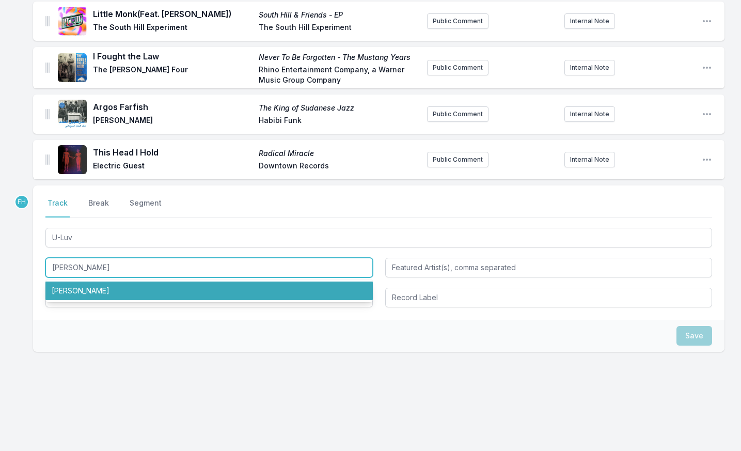
click at [79, 298] on li "J Dilla" at bounding box center [208, 290] width 327 height 19
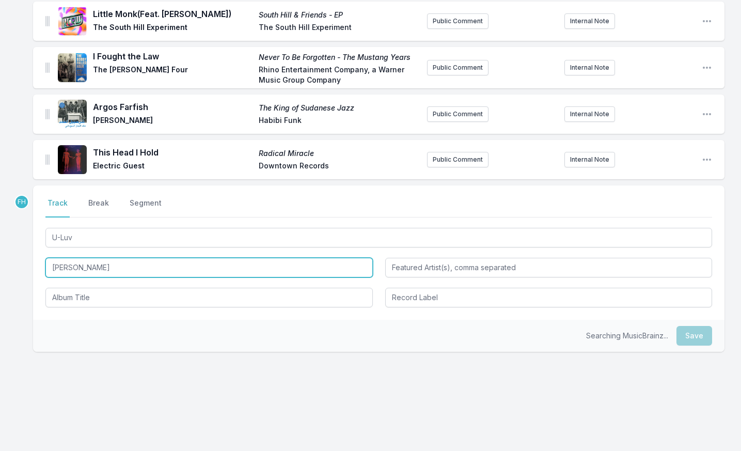
type input "J Dilla"
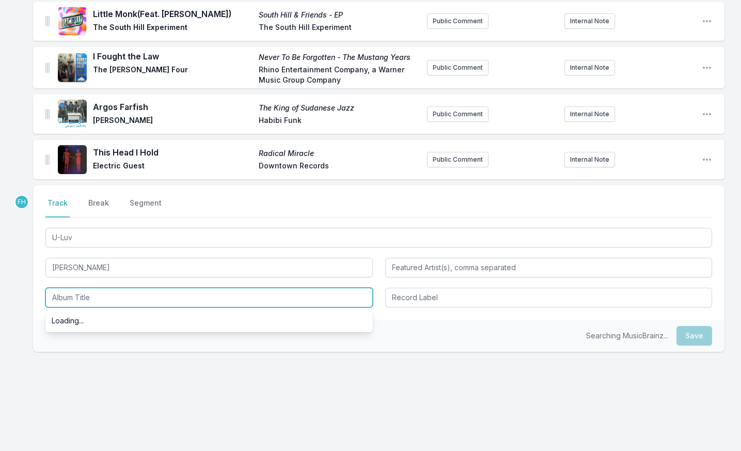
click at [87, 298] on input "Album Title" at bounding box center [208, 298] width 327 height 20
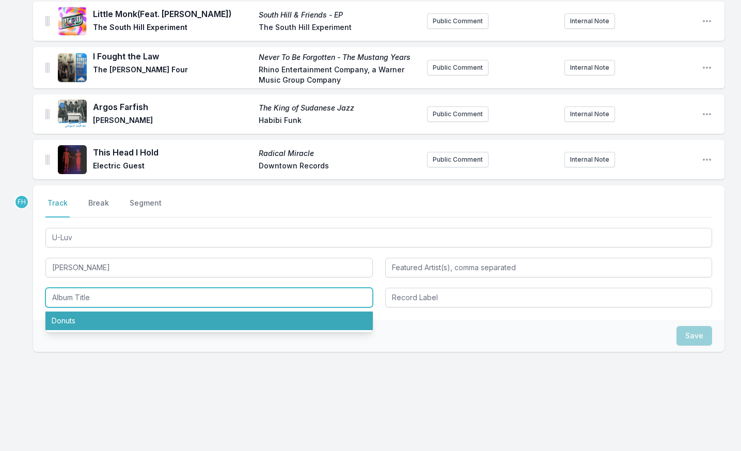
click at [104, 314] on li "Donuts" at bounding box center [208, 320] width 327 height 19
type input "Donuts"
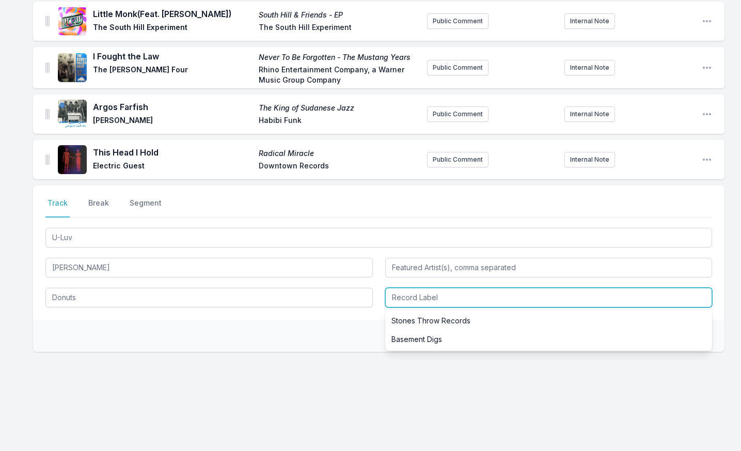
click at [427, 292] on input "Record Label" at bounding box center [548, 298] width 327 height 20
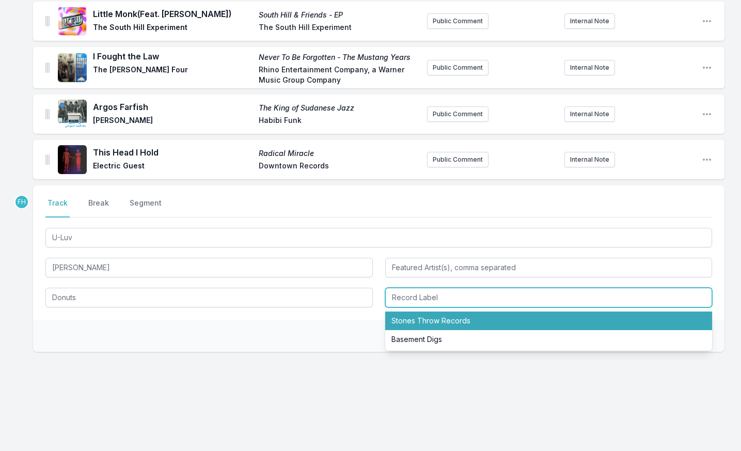
drag, startPoint x: 437, startPoint y: 321, endPoint x: 669, endPoint y: 322, distance: 231.8
click at [450, 321] on li "Stones Throw Records" at bounding box center [548, 320] width 327 height 19
type input "Stones Throw Records"
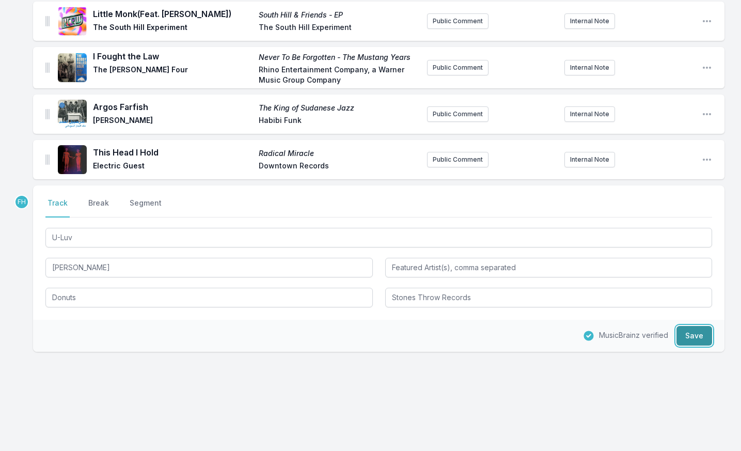
click at [708, 336] on button "Save" at bounding box center [694, 336] width 36 height 20
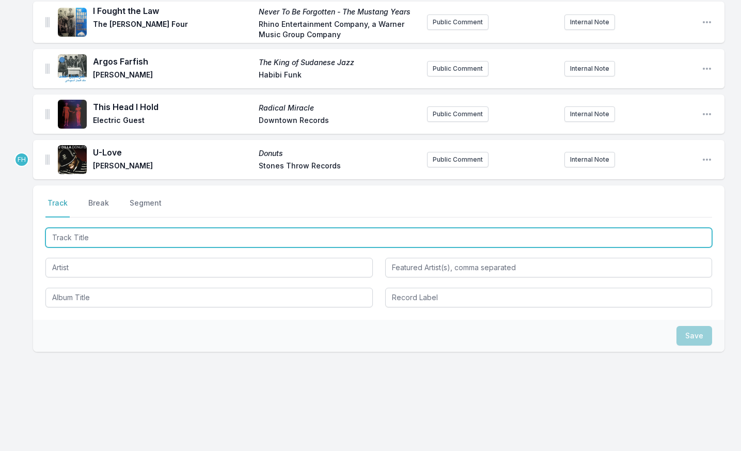
click at [81, 237] on input "Track Title" at bounding box center [378, 238] width 666 height 20
type input "M"
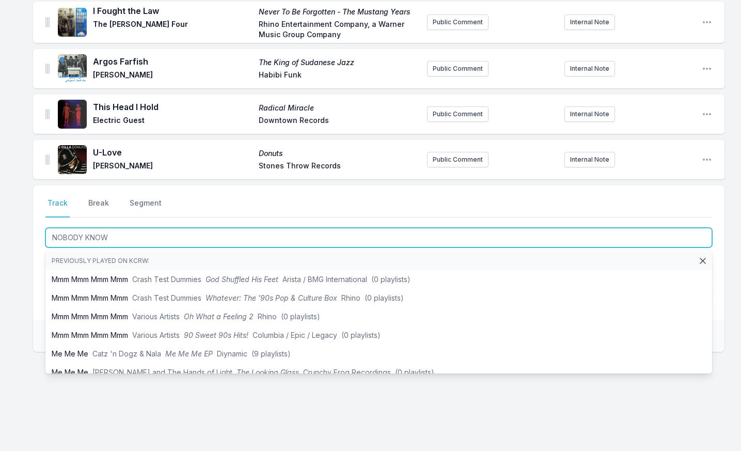
type input "NOBODY KNOWS"
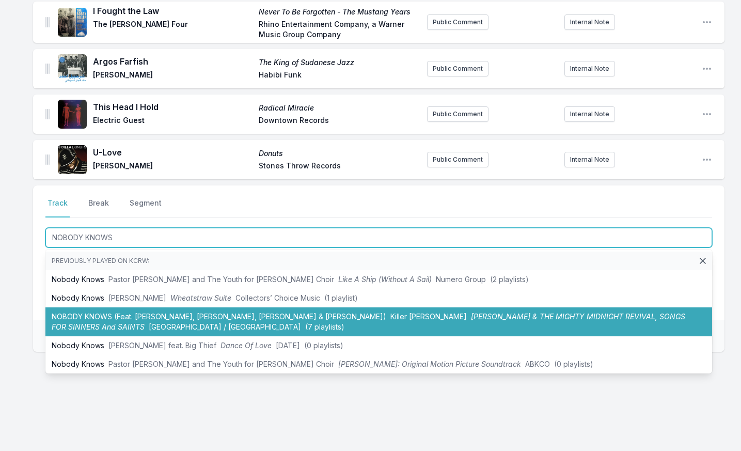
click at [120, 316] on li "NOBODY KNOWS (Feat. Anthony Hamilton, Jordan Alyssa, Troy Durden & Adonica Nunn…" at bounding box center [378, 321] width 666 height 29
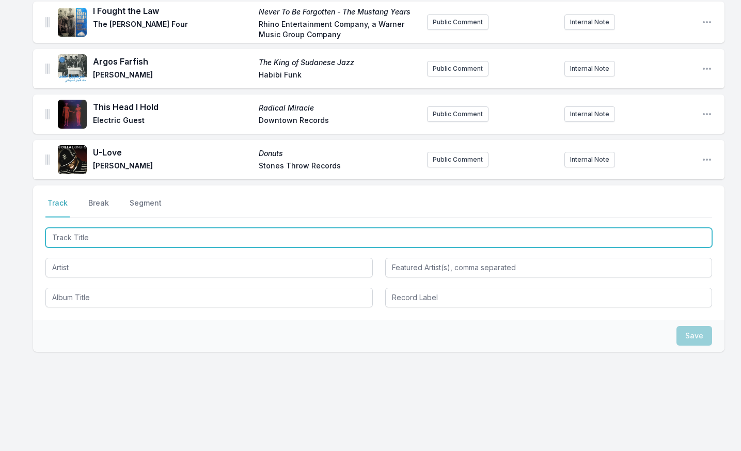
scroll to position [535, 0]
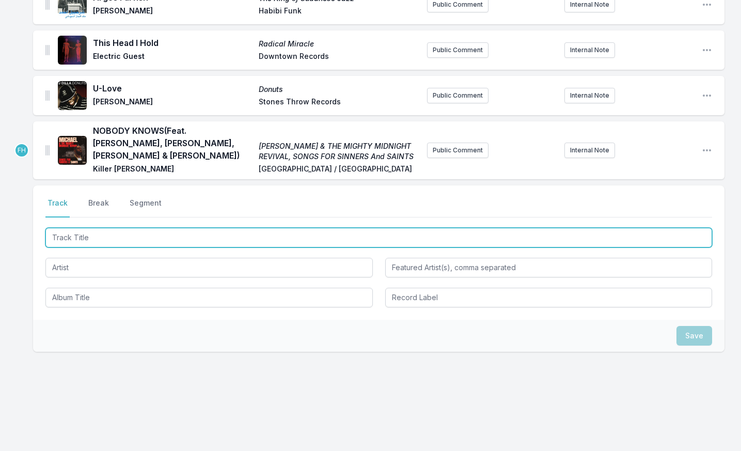
click at [102, 243] on input "Track Title" at bounding box center [378, 238] width 666 height 20
type input "Perfect Crime"
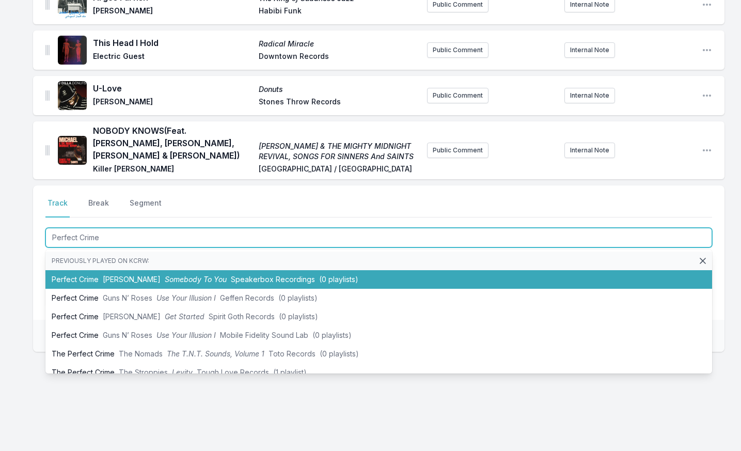
click at [82, 276] on li "Perfect Crime Joy Crookes Somebody To You Speakerbox Recordings (0 playlists)" at bounding box center [378, 279] width 666 height 19
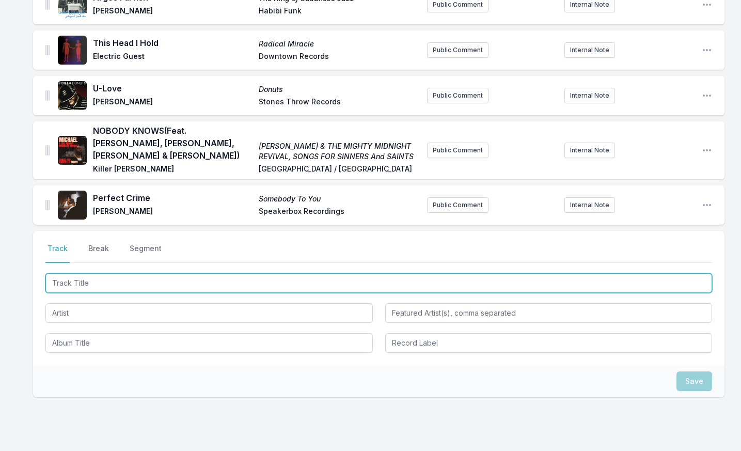
scroll to position [581, 0]
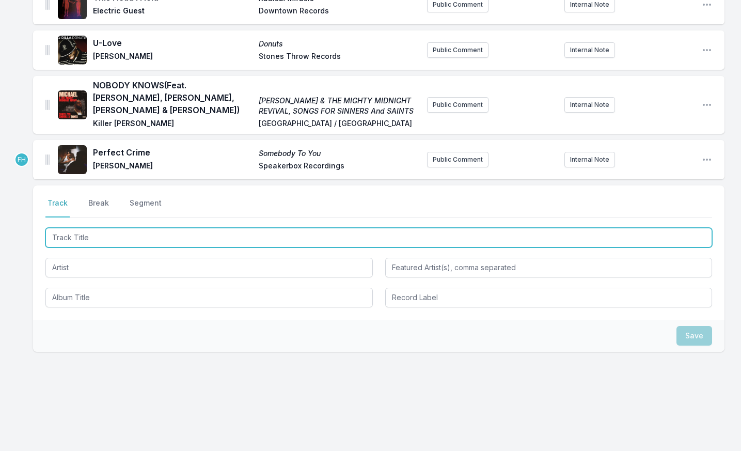
click at [96, 239] on input "Track Title" at bounding box center [378, 238] width 666 height 20
type input "Run Free"
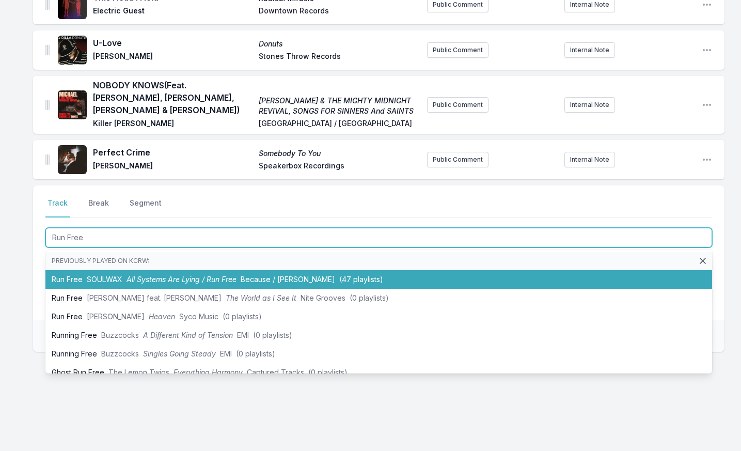
click at [115, 273] on li "Run Free SOULWAX All Systems Are Lying / Run Free Because / Deewee (47 playlist…" at bounding box center [378, 279] width 666 height 19
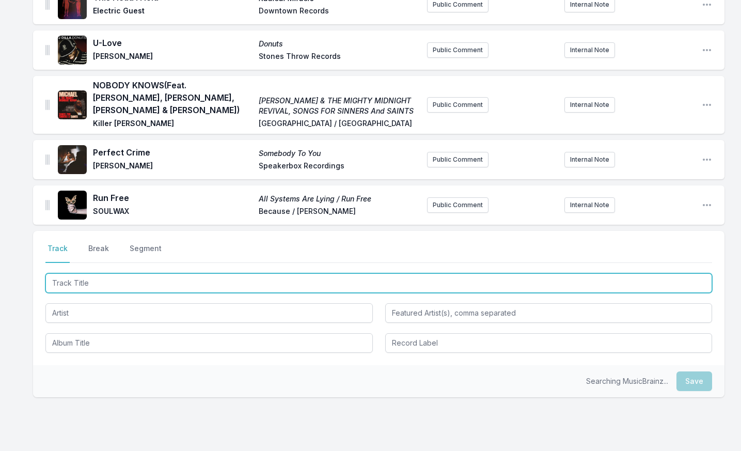
scroll to position [626, 0]
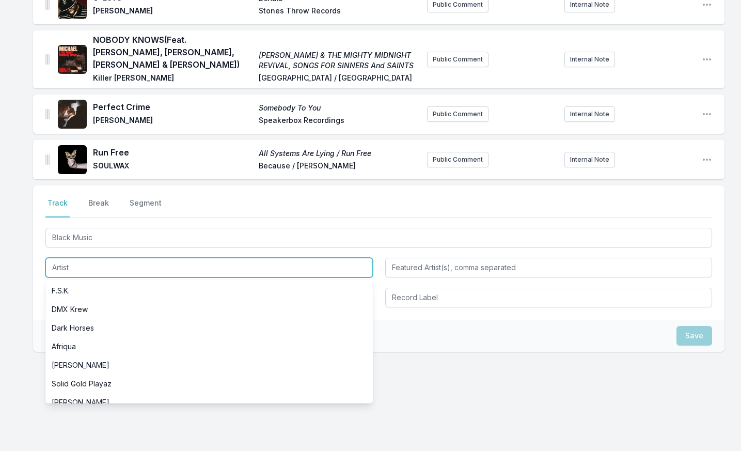
click at [91, 271] on input "Artist" at bounding box center [208, 268] width 327 height 20
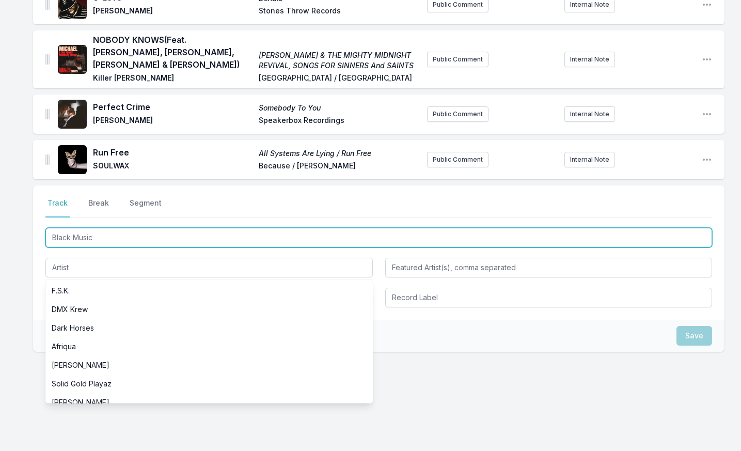
click at [117, 237] on input "Black Music" at bounding box center [378, 238] width 666 height 20
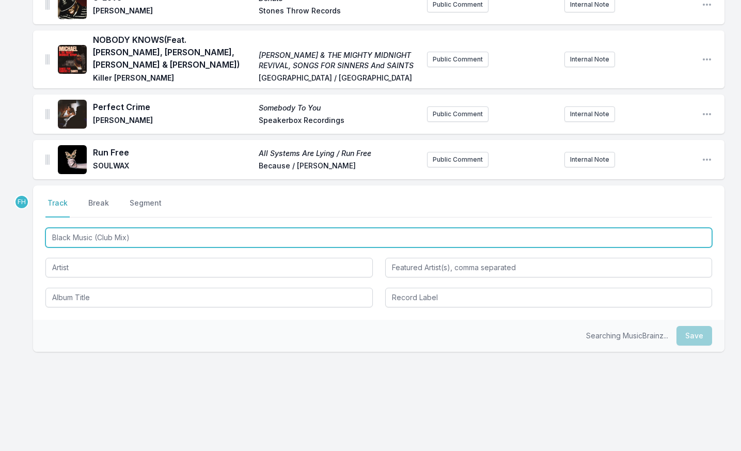
type input "Black Music (Club Mix)"
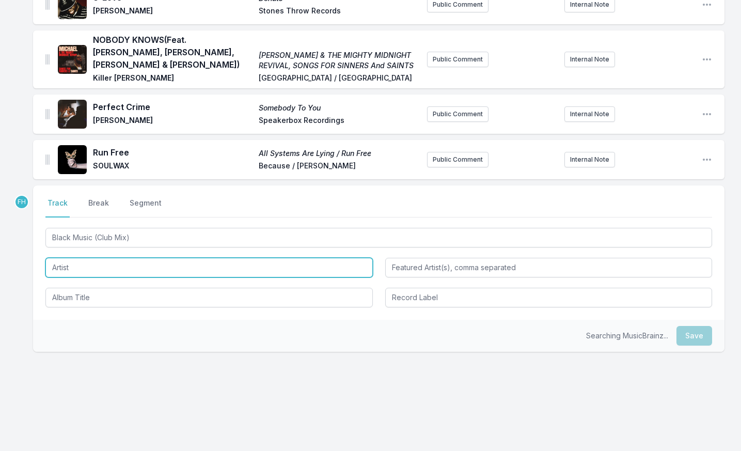
click at [77, 274] on input "Artist" at bounding box center [208, 268] width 327 height 20
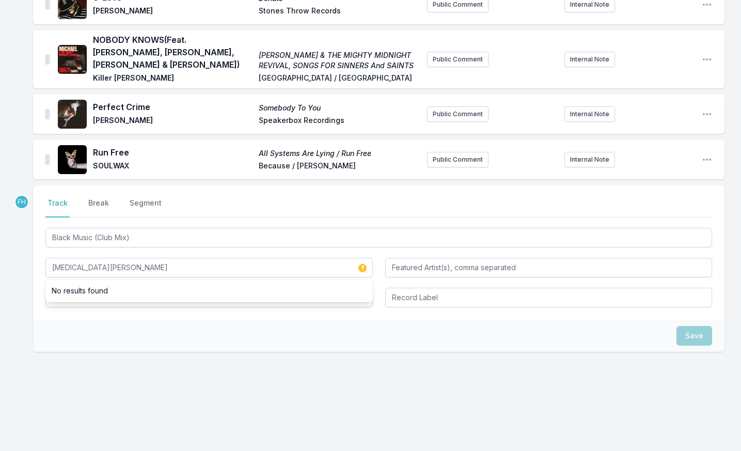
type input "Skyla Tylaa"
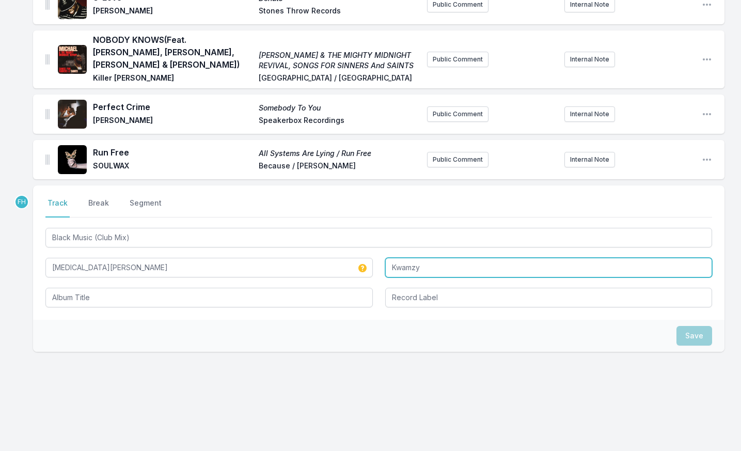
type input "Kwamzy"
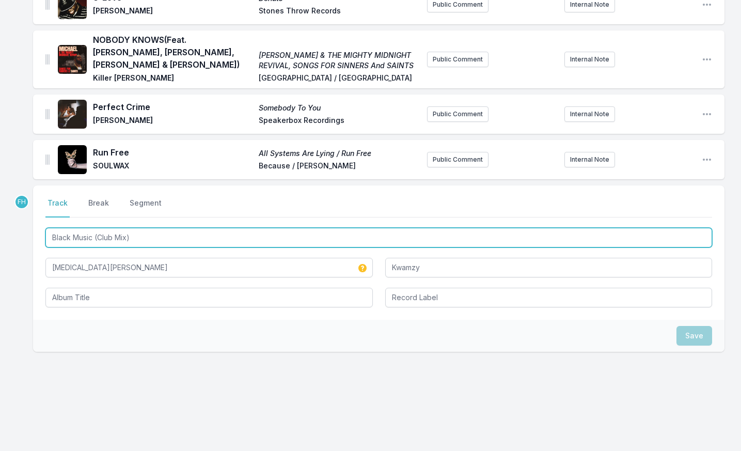
drag, startPoint x: 144, startPoint y: 240, endPoint x: 45, endPoint y: 245, distance: 99.2
click at [45, 245] on div "Select a tab Track Break Segment Track Break Segment Black Music (Club Mix) Sky…" at bounding box center [378, 252] width 691 height 134
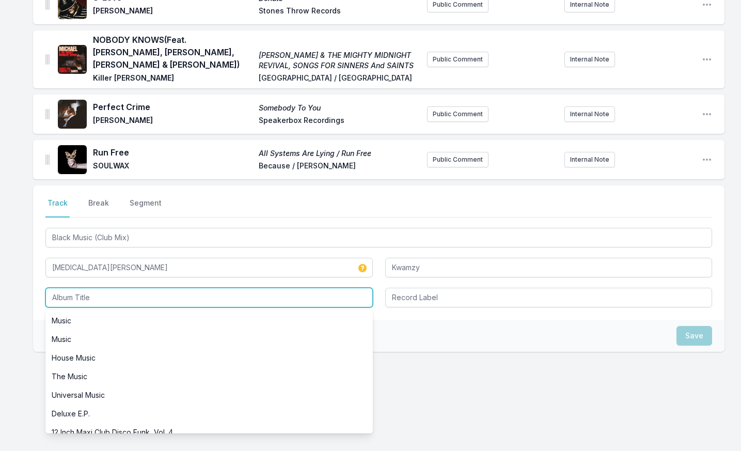
paste input "Black Music (Club Mix)"
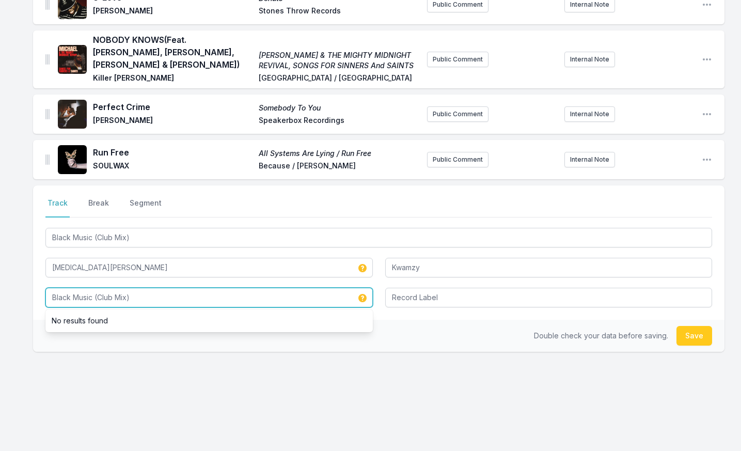
type input "Black Music (Club Mix)"
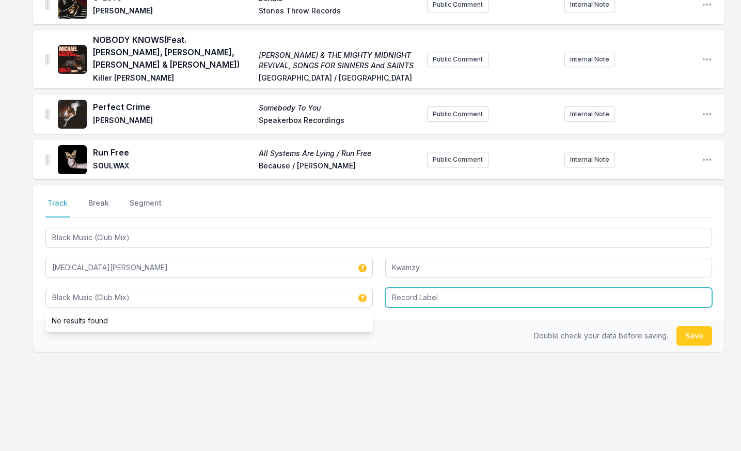
click at [442, 296] on input "Record Label" at bounding box center [548, 298] width 327 height 20
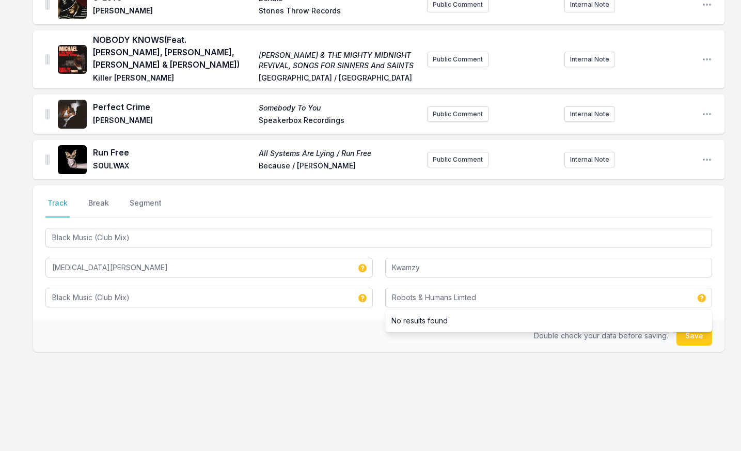
click at [290, 340] on div "Double check your data before saving. Save" at bounding box center [378, 336] width 691 height 32
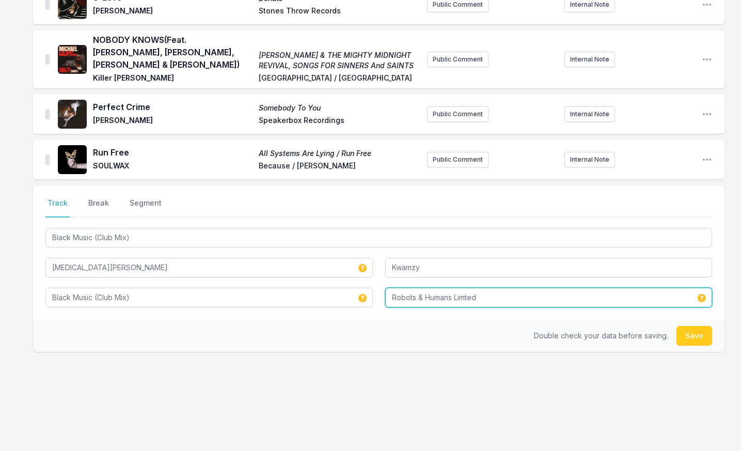
click at [464, 300] on input "Robots & Humans Limted" at bounding box center [548, 298] width 327 height 20
type input "Robots & Humans Limited"
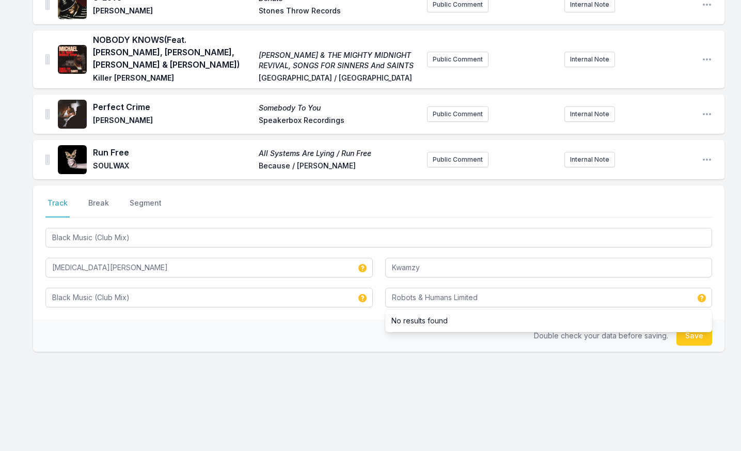
drag, startPoint x: 351, startPoint y: 336, endPoint x: 568, endPoint y: 306, distance: 219.4
click at [356, 335] on div "Double check your data before saving. Save" at bounding box center [378, 336] width 691 height 32
click at [690, 332] on button "Save" at bounding box center [694, 336] width 36 height 20
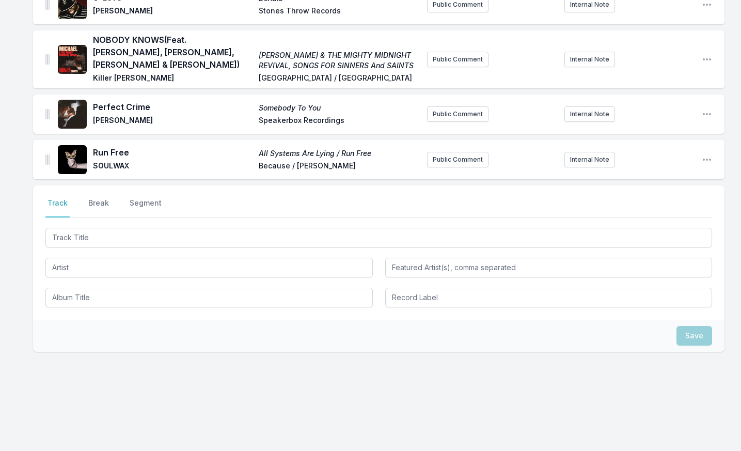
scroll to position [672, 0]
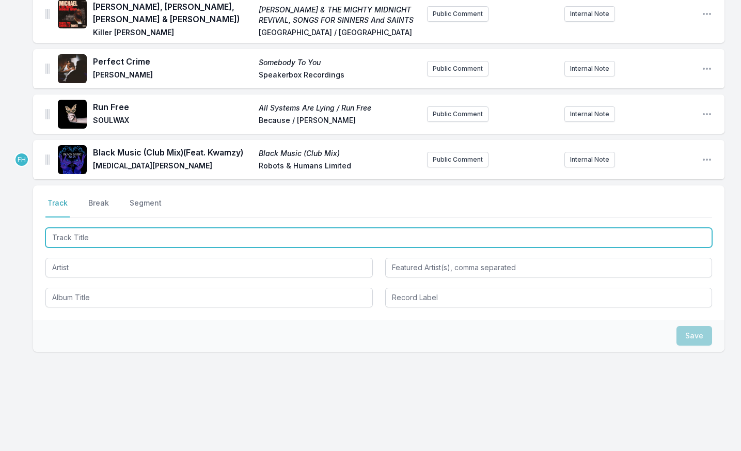
click at [121, 243] on input "Track Title" at bounding box center [378, 238] width 666 height 20
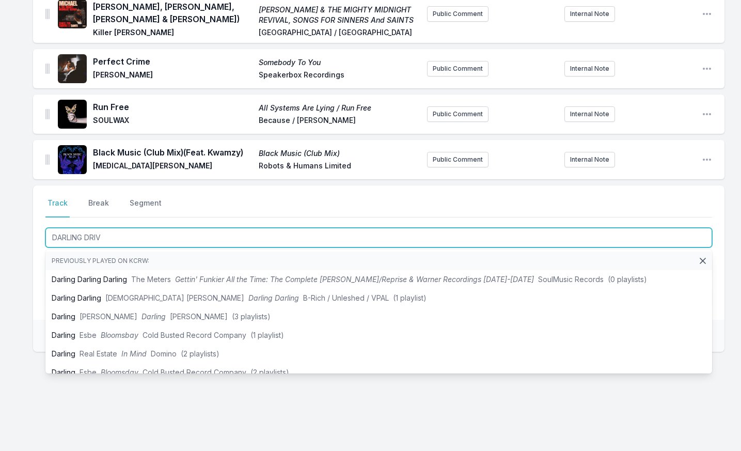
type input "DARLING DRIVE"
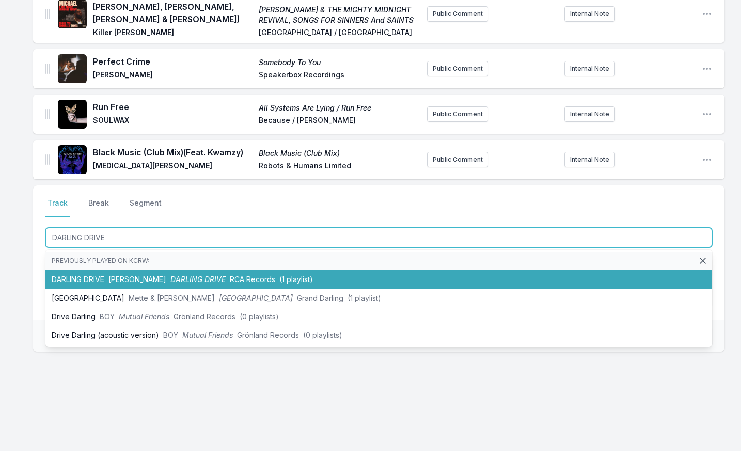
click at [120, 273] on li "DARLING DRIVE METTE, Sam Gellaitry DARLING DRIVE RCA Records (1 playlist)" at bounding box center [378, 279] width 666 height 19
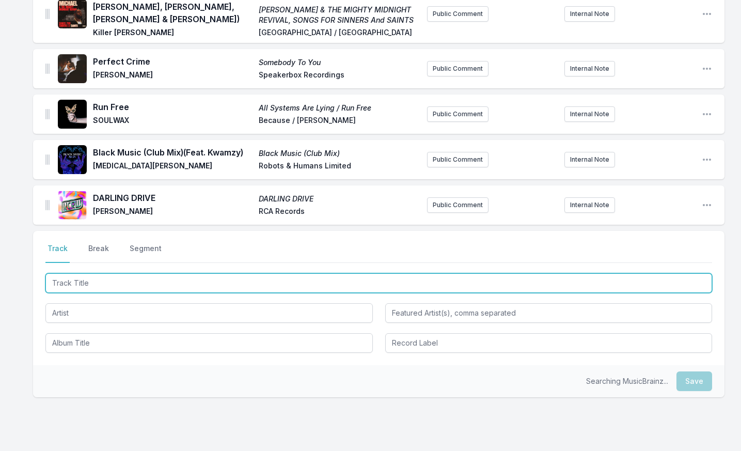
scroll to position [717, 0]
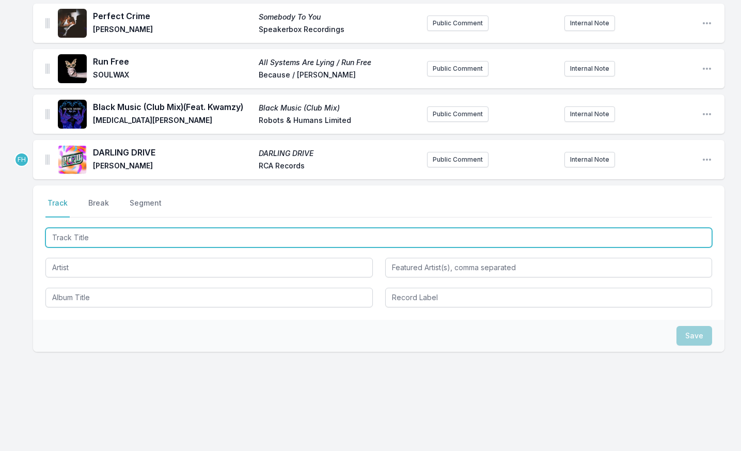
click at [125, 238] on input "Track Title" at bounding box center [378, 238] width 666 height 20
type input "A"
type input "SPACE INVADER"
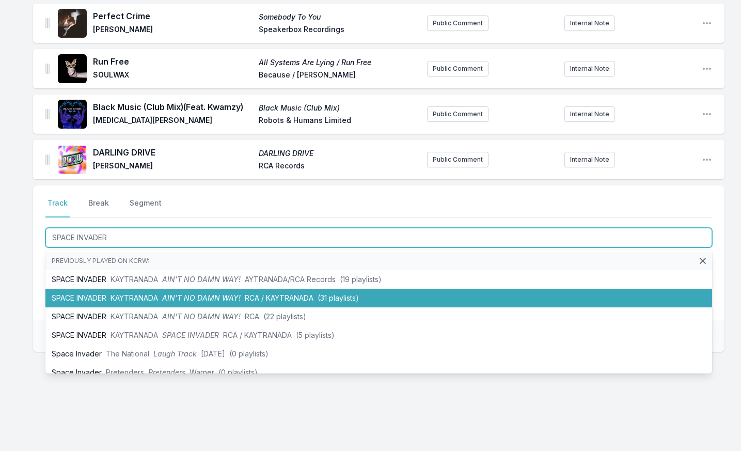
click at [142, 290] on li "SPACE INVADER KAYTRANADA AIN’T NO DAMN WAY! RCA / KAYTRANADA (31 playlists)" at bounding box center [378, 298] width 666 height 19
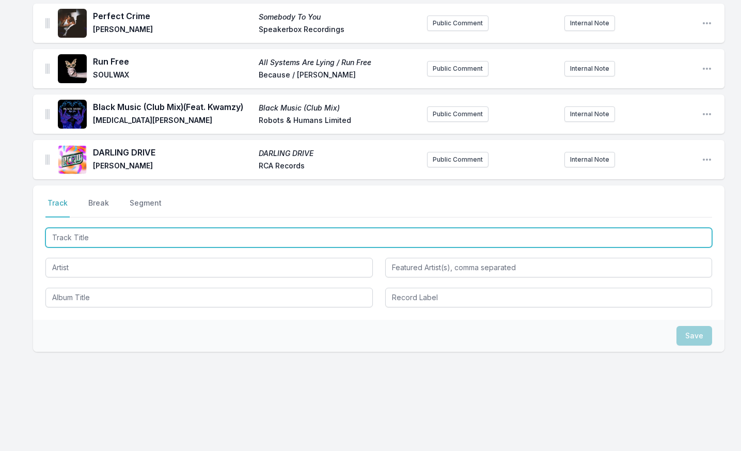
scroll to position [762, 0]
